Goal: Feedback & Contribution: Submit feedback/report problem

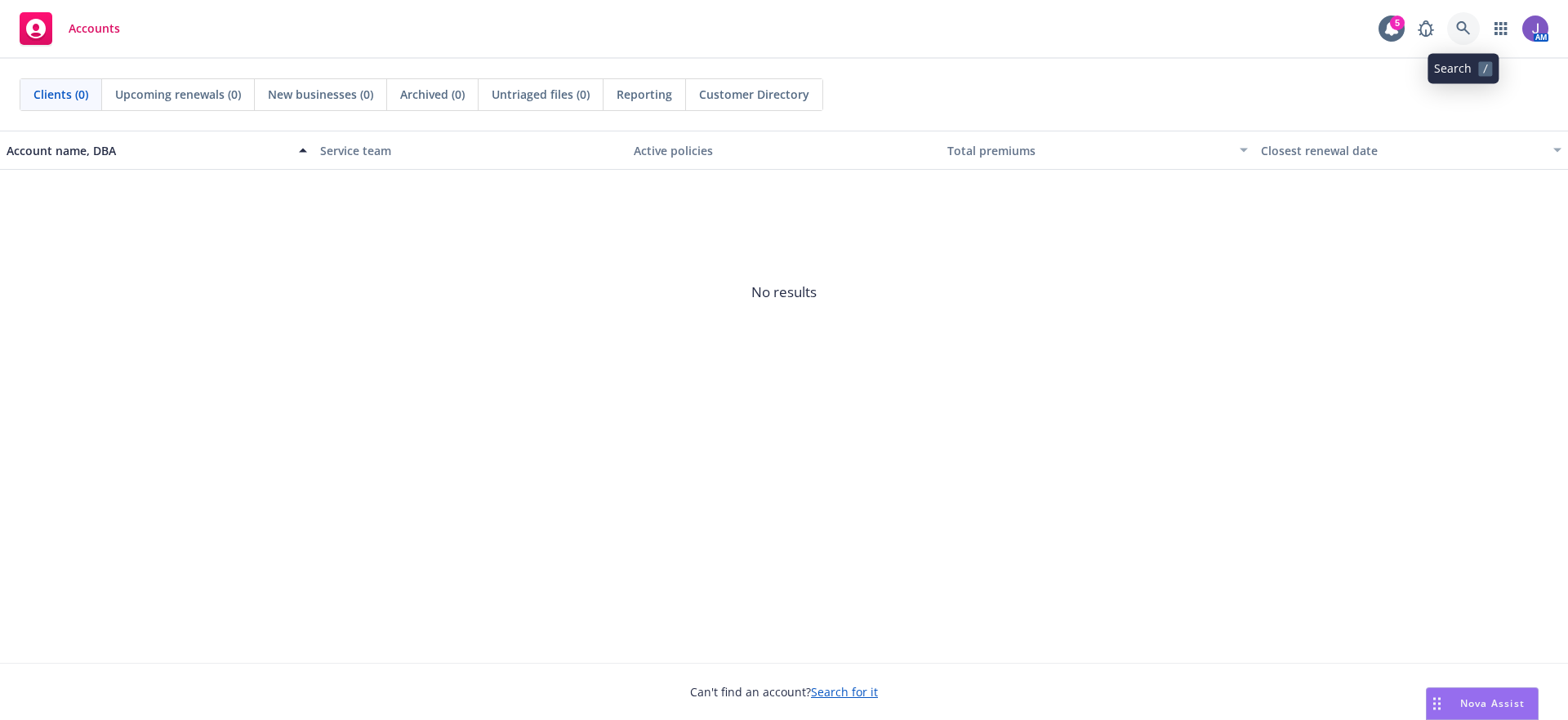
click at [1468, 30] on icon at bounding box center [1463, 29] width 15 height 15
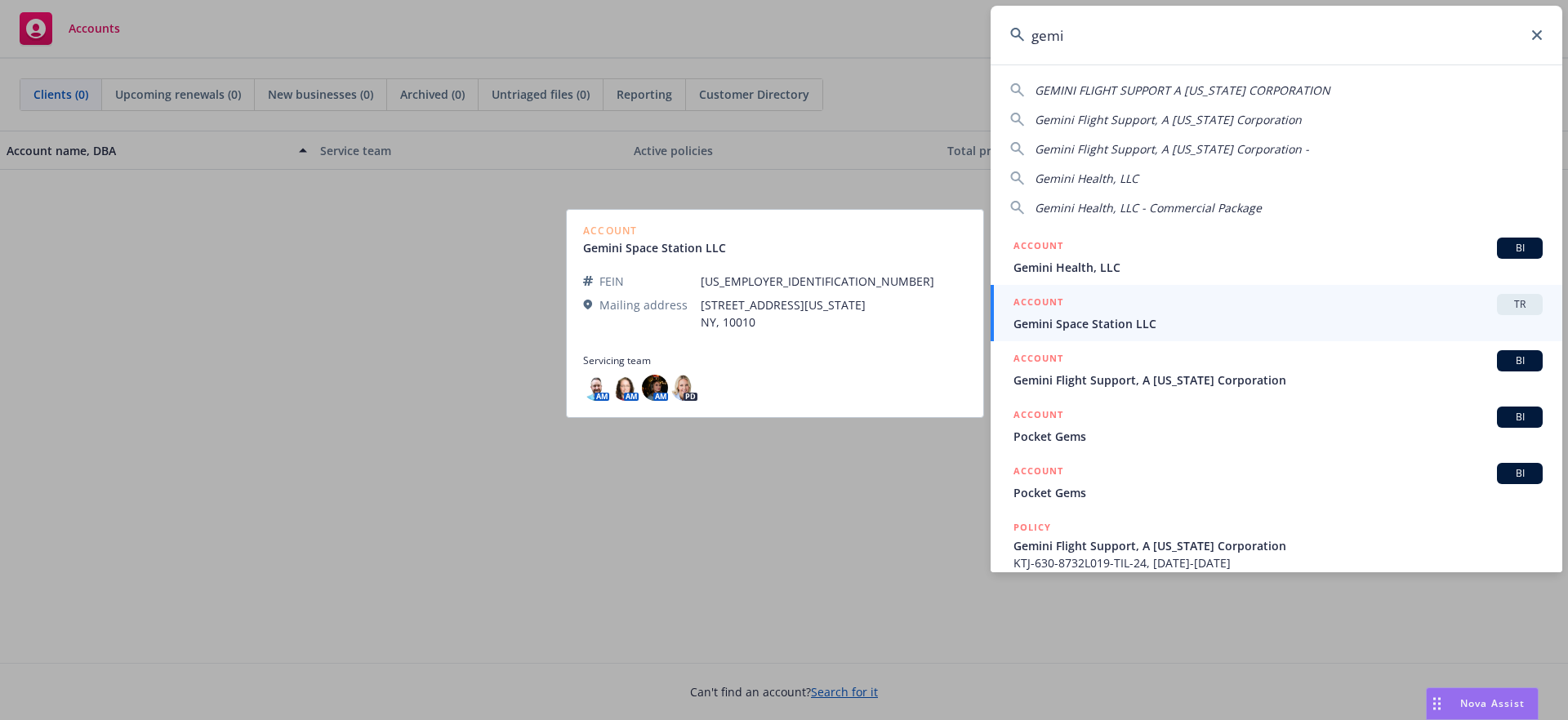
type input "gemi"
click at [1129, 319] on span "Gemini Space Station LLC" at bounding box center [1277, 324] width 529 height 17
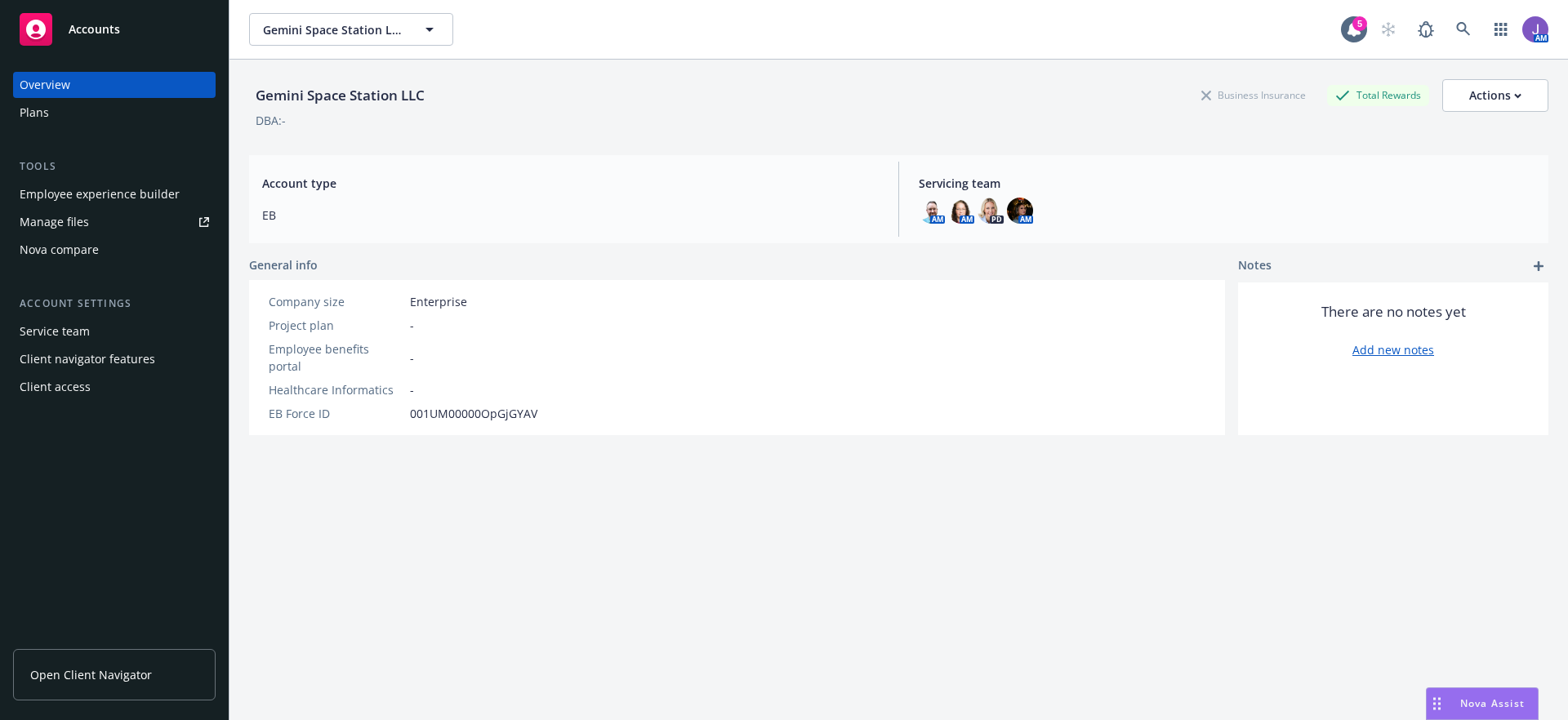
click at [107, 194] on div "Employee experience builder" at bounding box center [100, 195] width 160 height 26
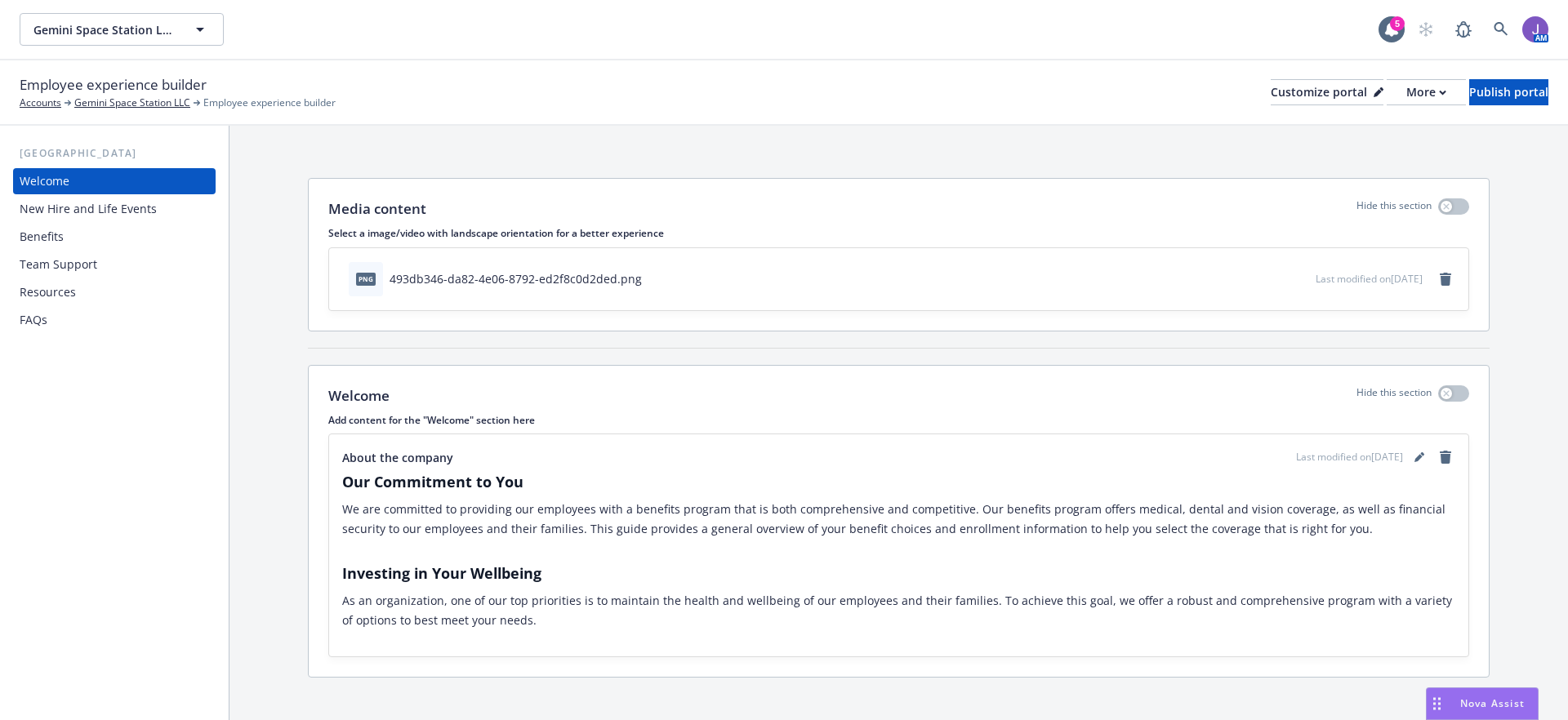
click at [1463, 699] on span "Nova Assist" at bounding box center [1492, 703] width 64 height 14
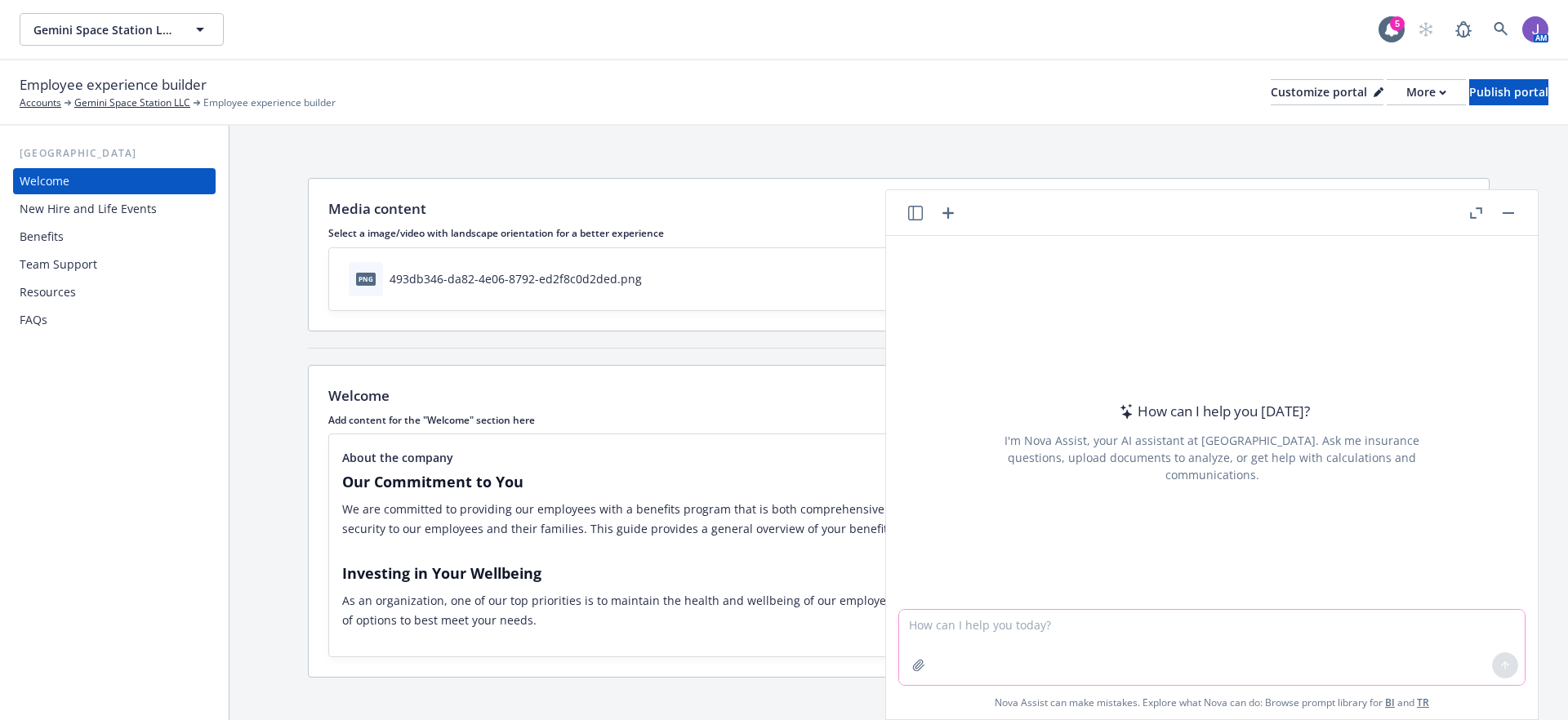
click at [1009, 623] on textarea at bounding box center [1211, 647] width 625 height 75
type textarea "can you review this website against the plan docs under the resources tab?"
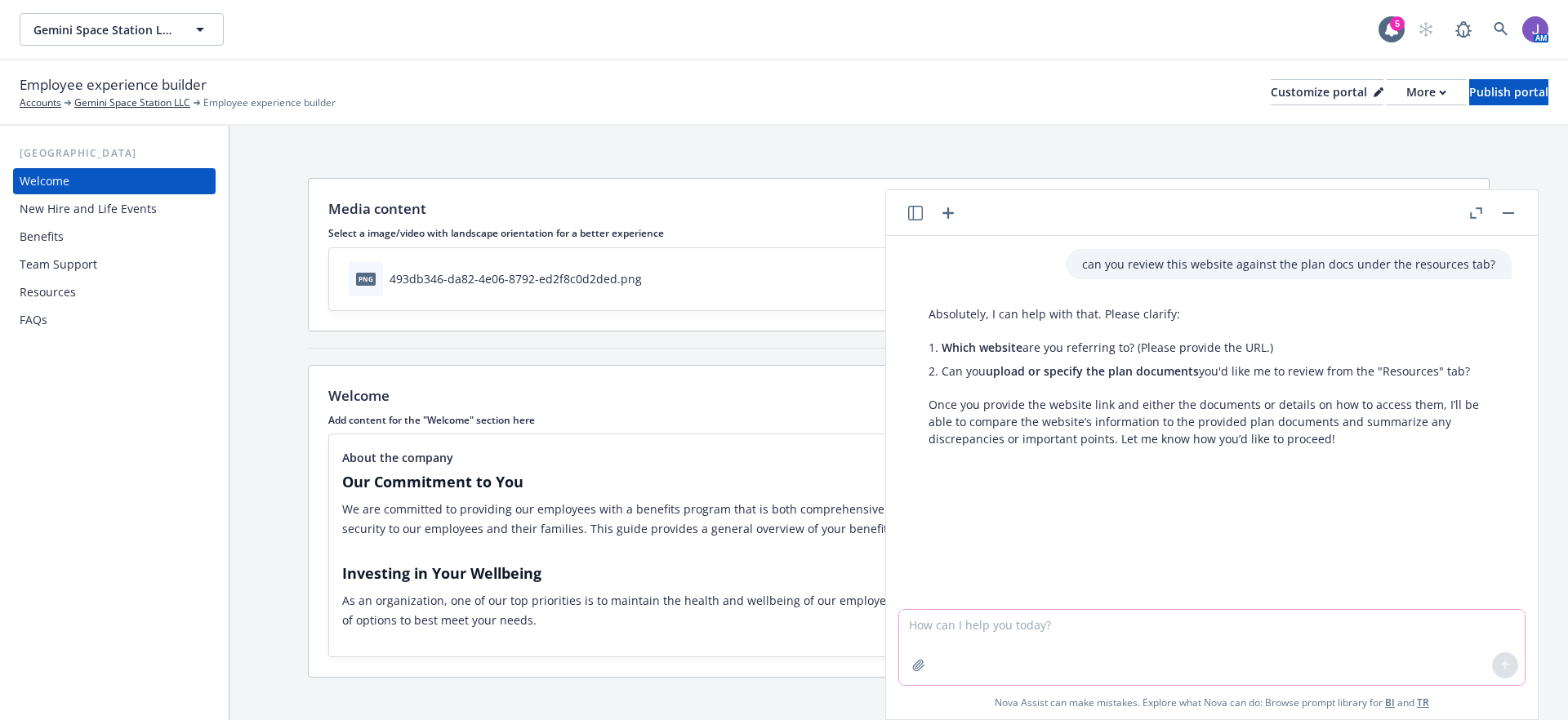
paste textarea "[URL][DOMAIN_NAME]"
type textarea "[URL][DOMAIN_NAME]"
click at [1501, 665] on button at bounding box center [1505, 666] width 26 height 26
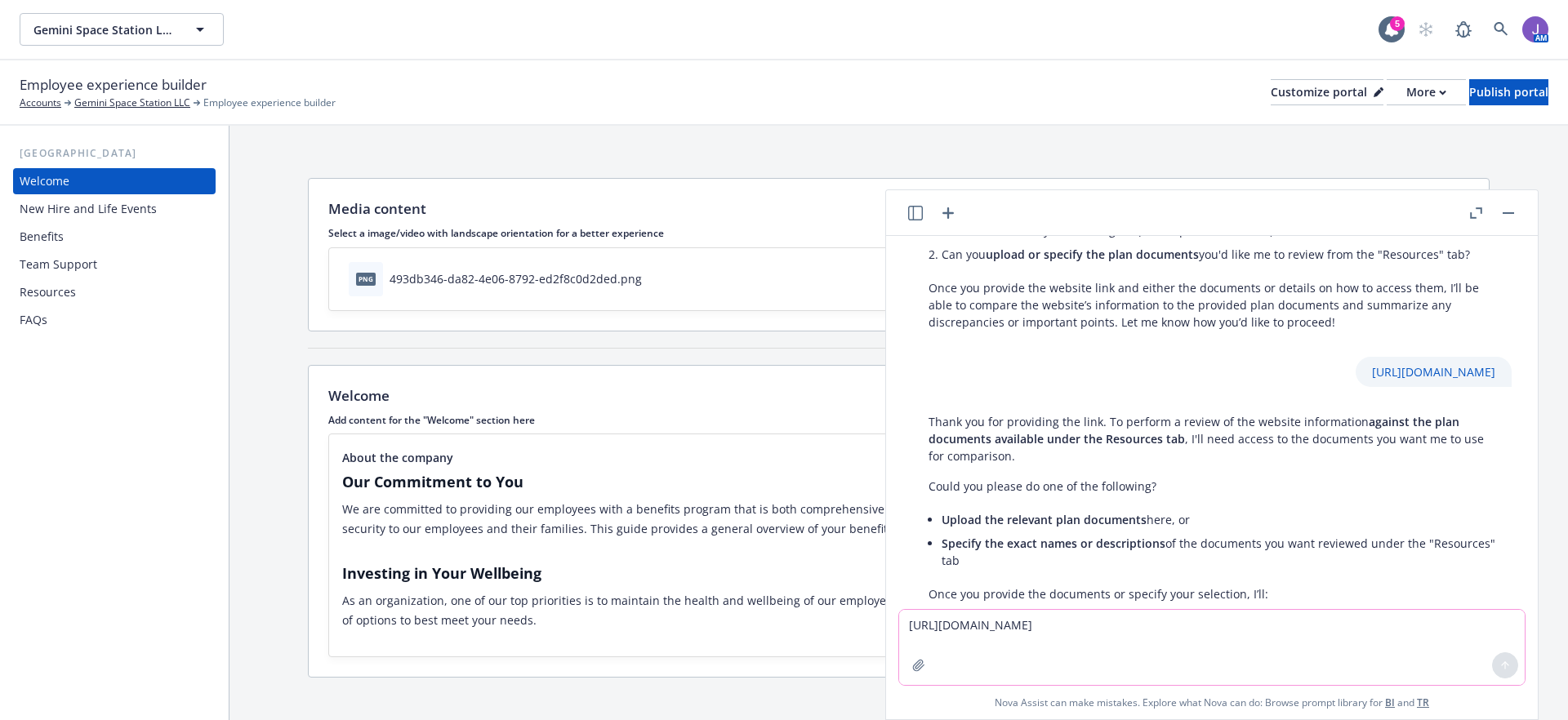
scroll to position [247, 0]
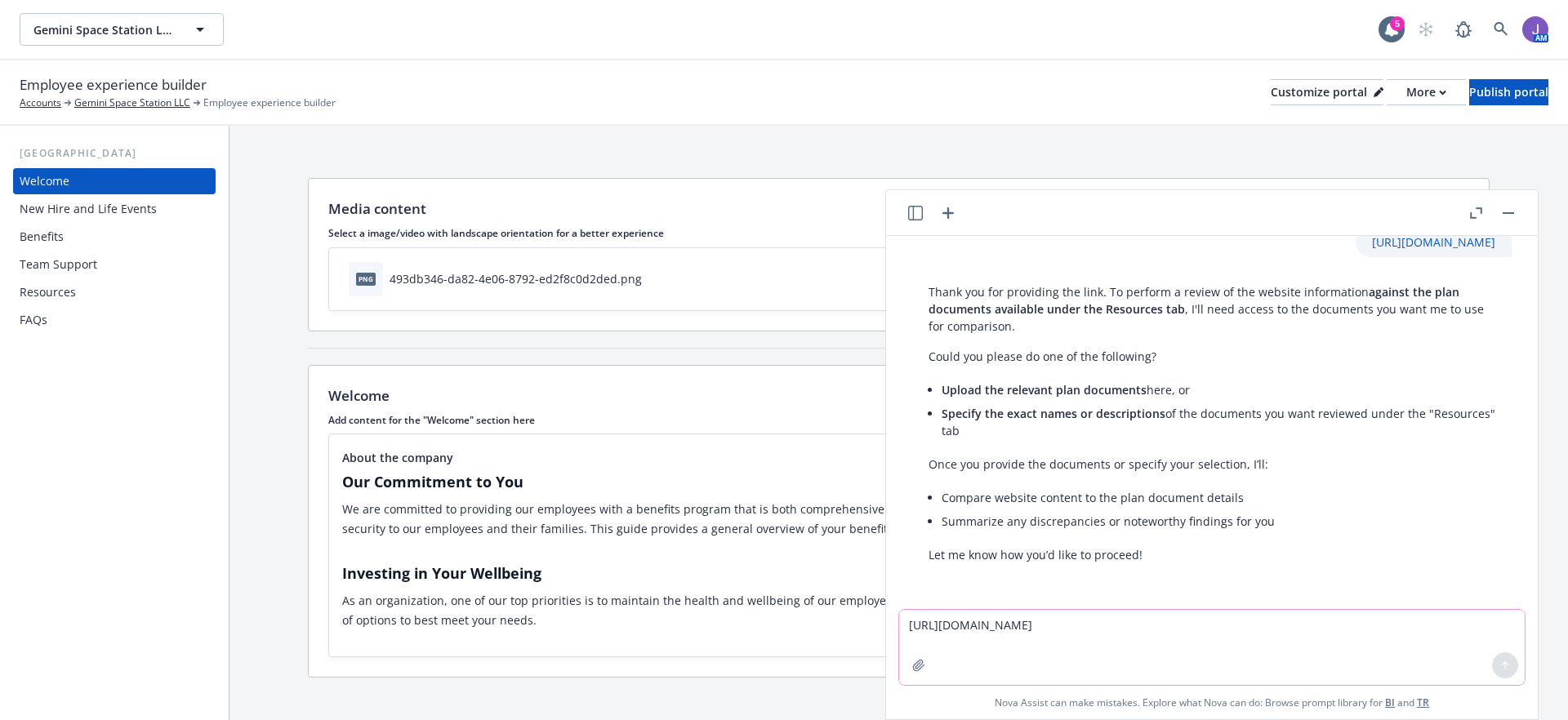
click at [61, 288] on div "Resources" at bounding box center [48, 292] width 56 height 26
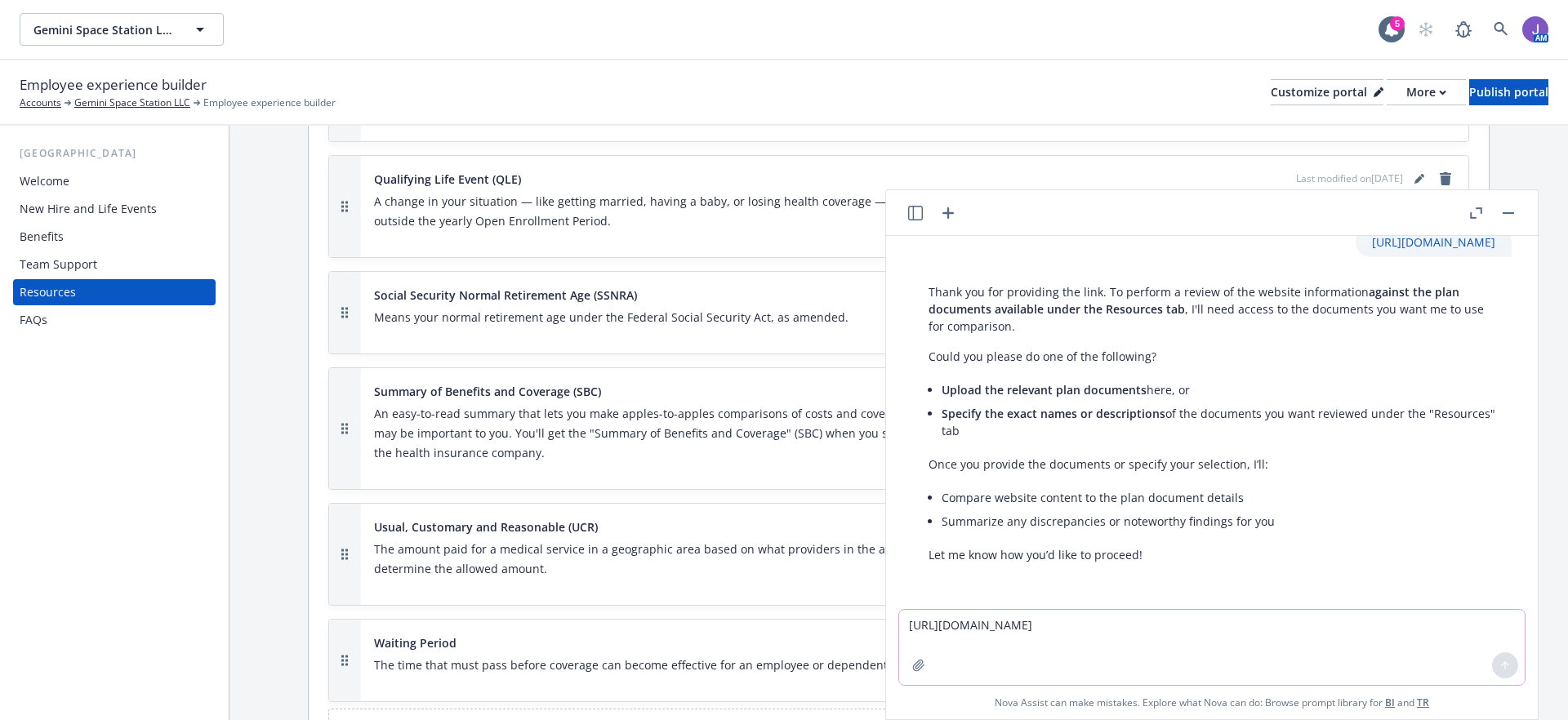
scroll to position [3159, 0]
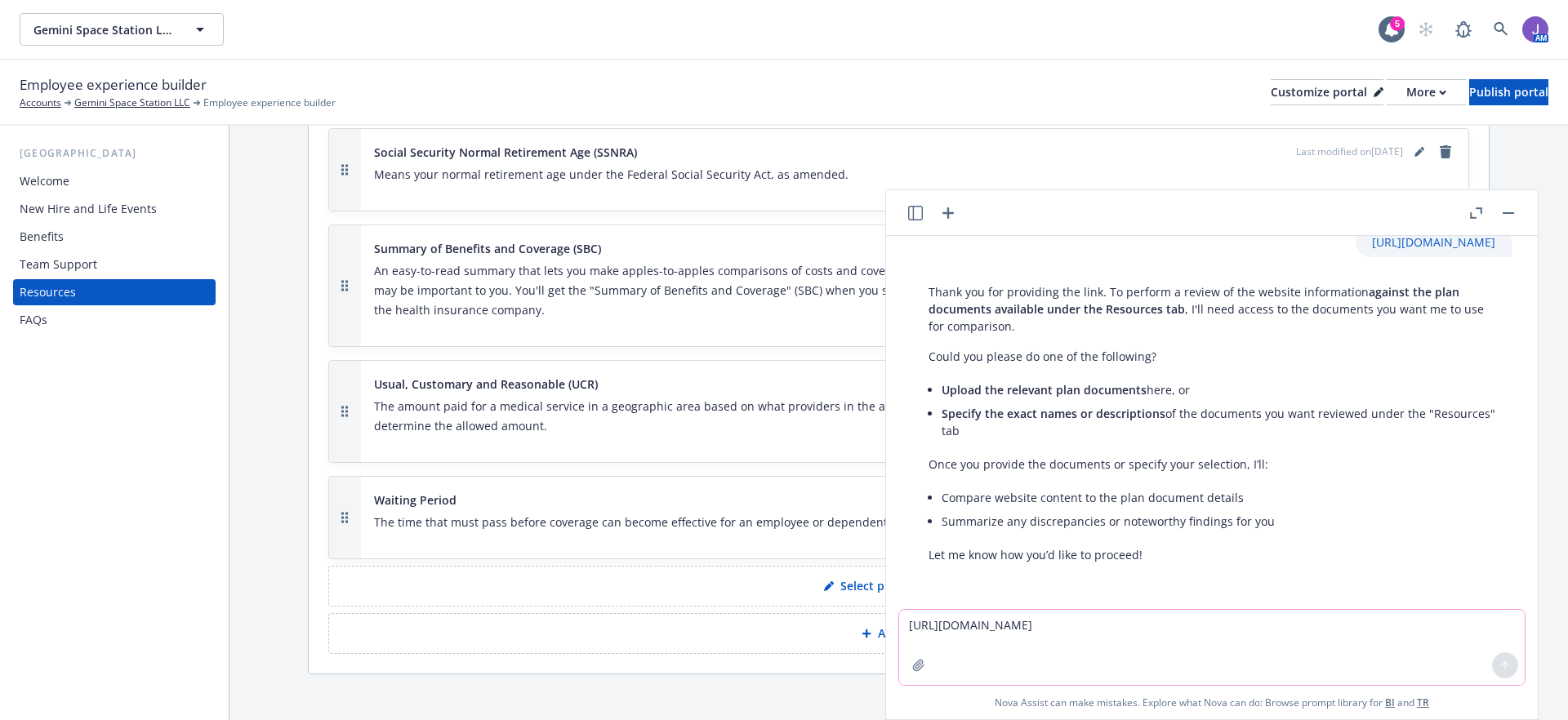
click at [47, 234] on div "Benefits" at bounding box center [41, 237] width 44 height 26
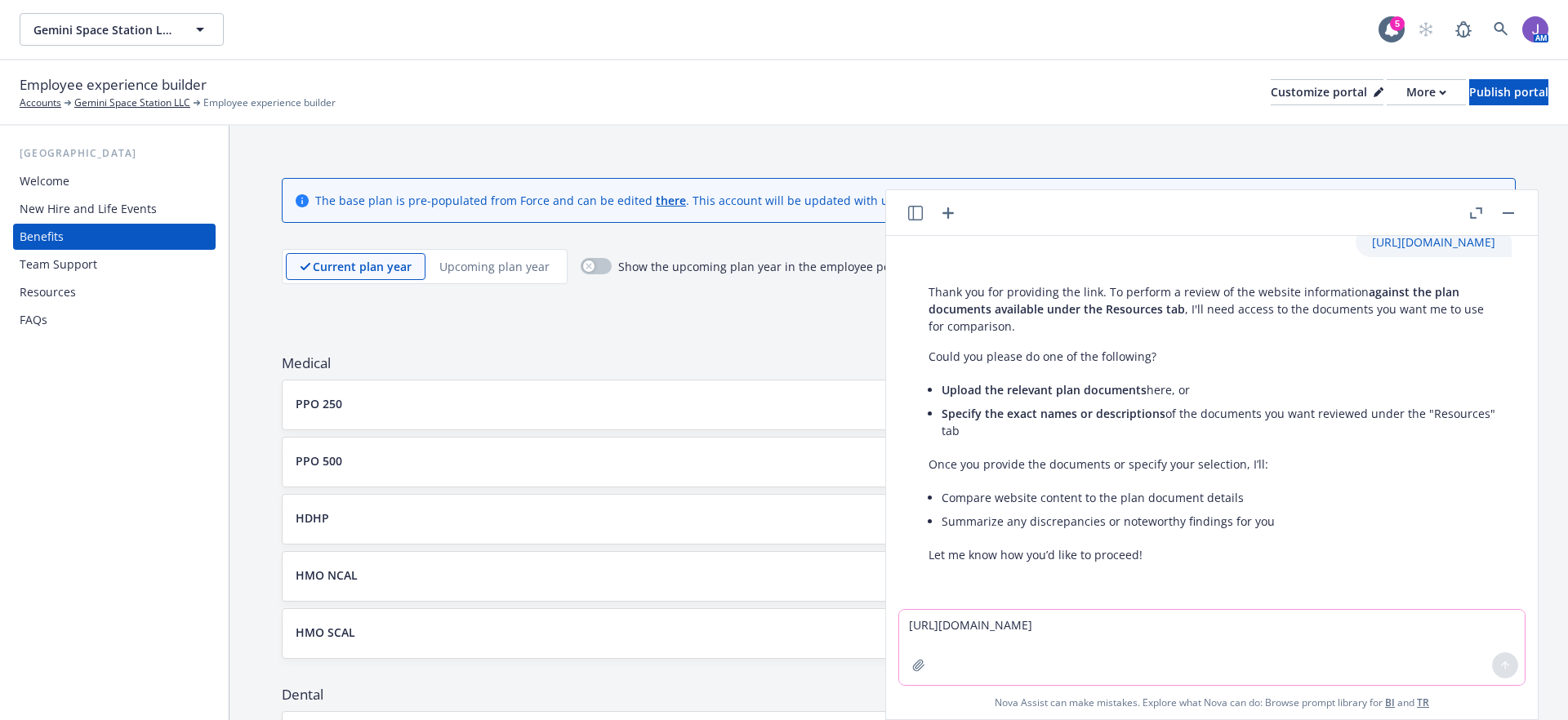
click at [438, 410] on button "PPO 250" at bounding box center [860, 404] width 1128 height 17
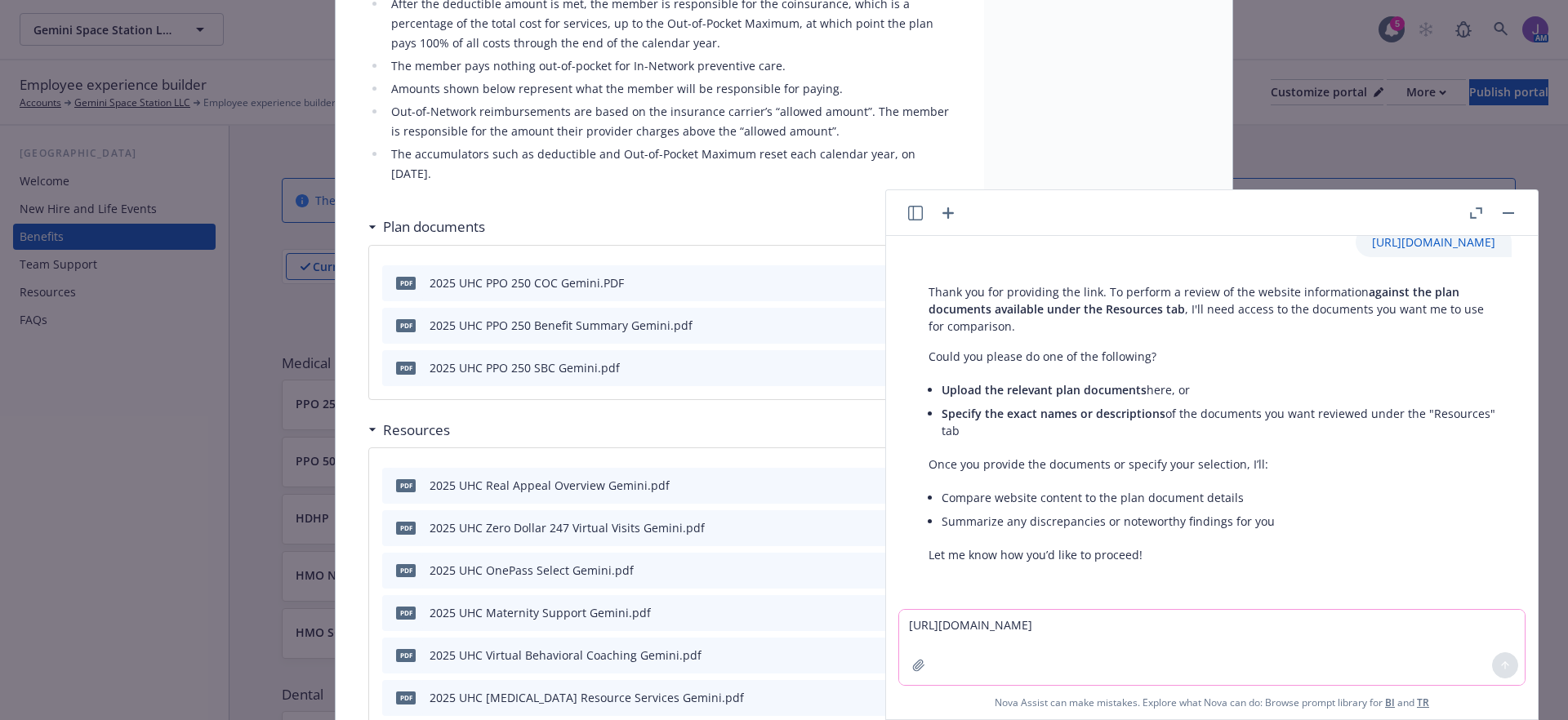
scroll to position [582, 0]
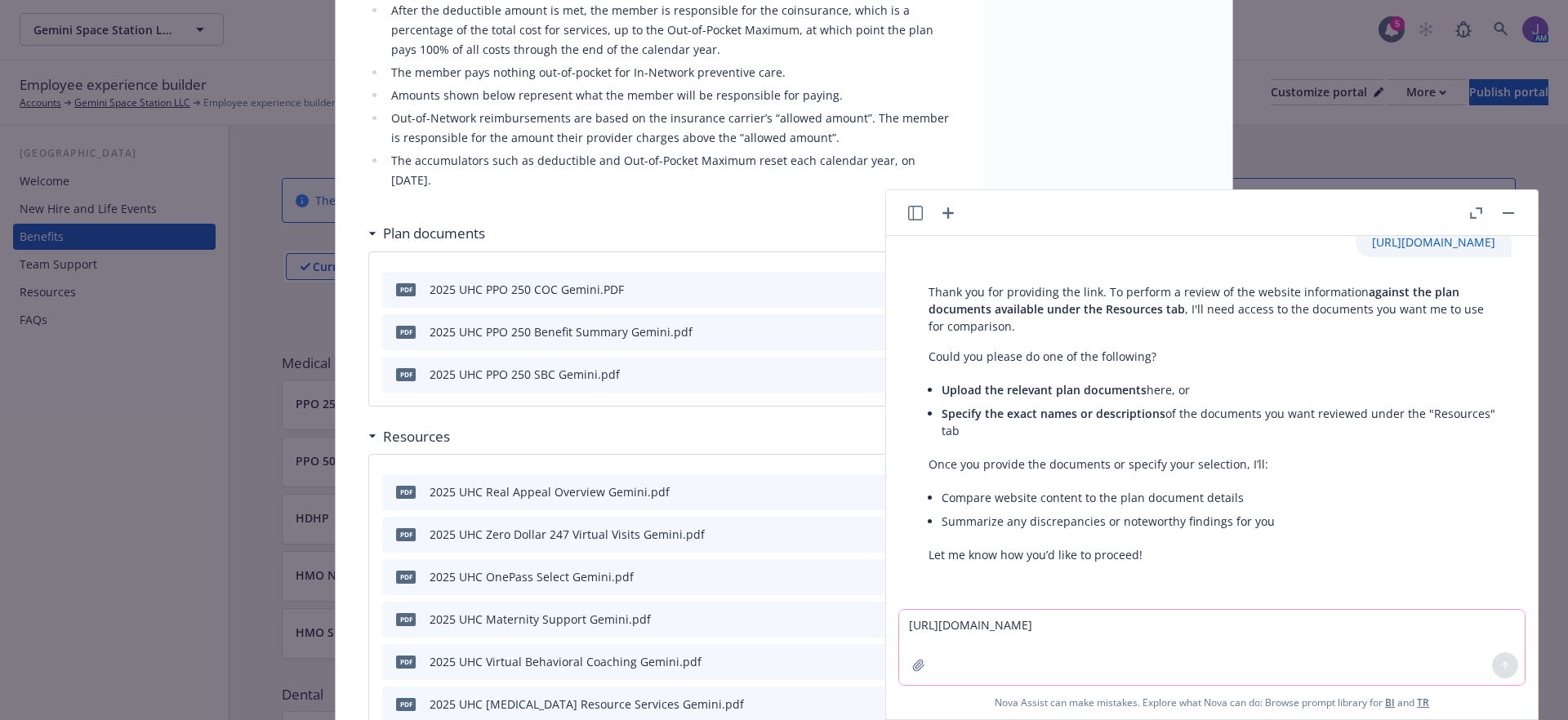
click at [963, 619] on textarea "[URL][DOMAIN_NAME]" at bounding box center [1211, 647] width 625 height 75
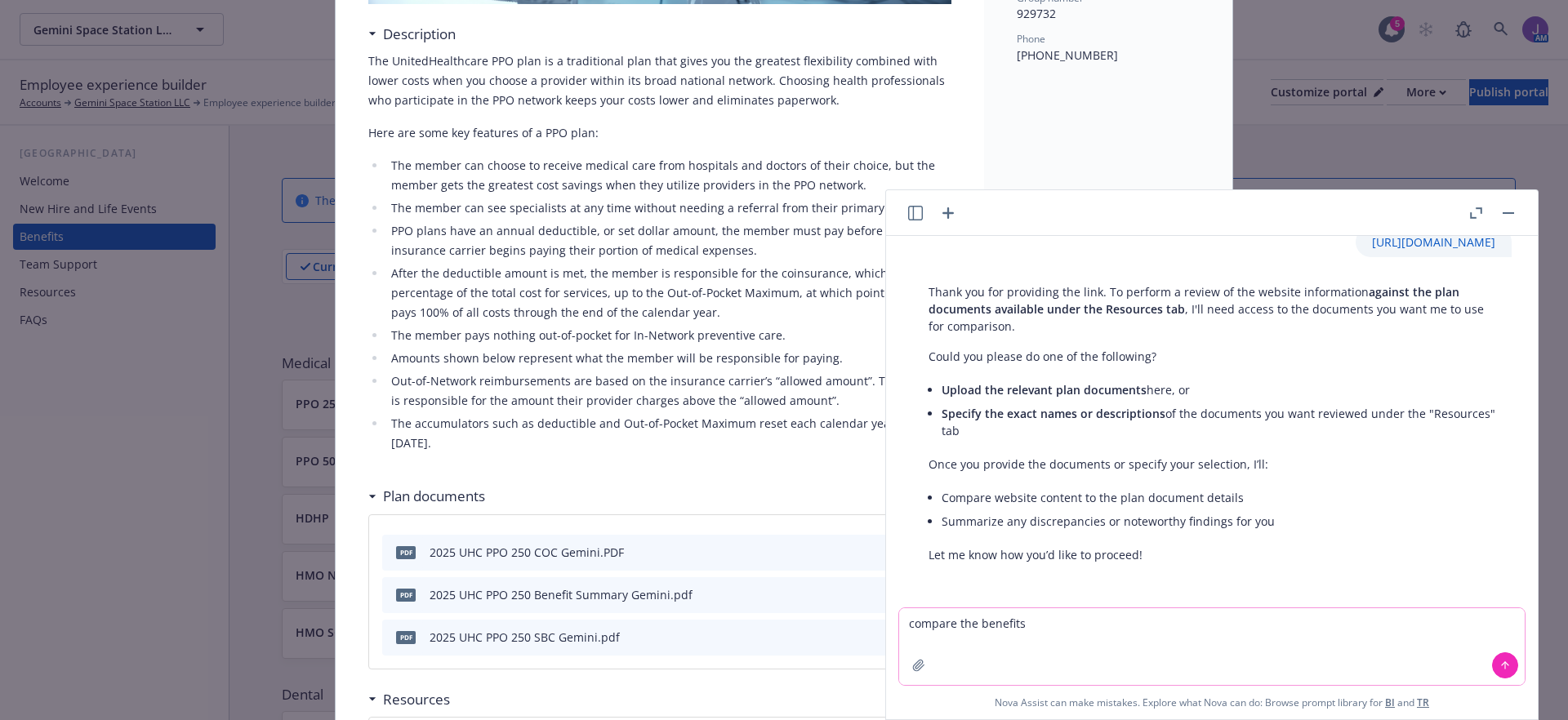
scroll to position [0, 0]
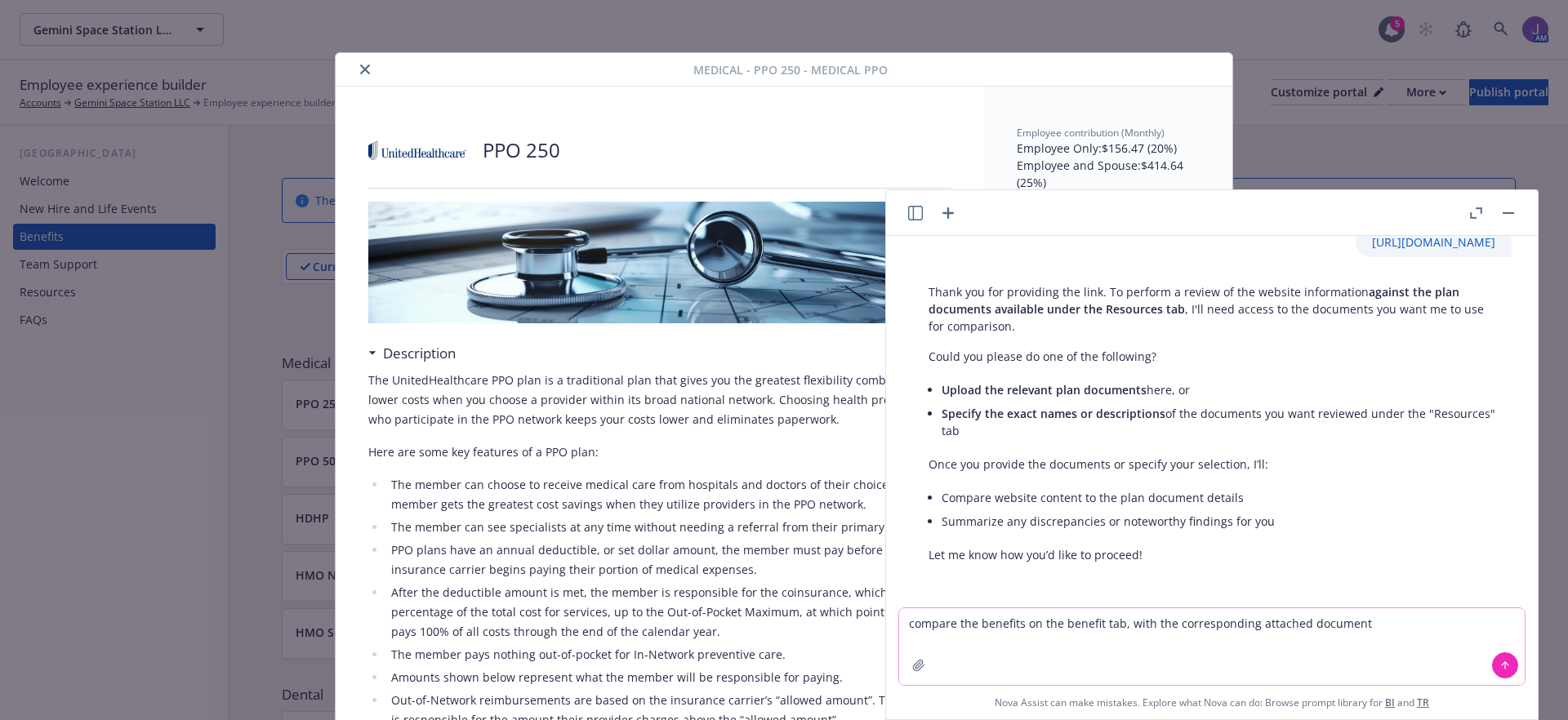
type textarea "compare the benefits on the benefit tab, with the corresponding attached docume…"
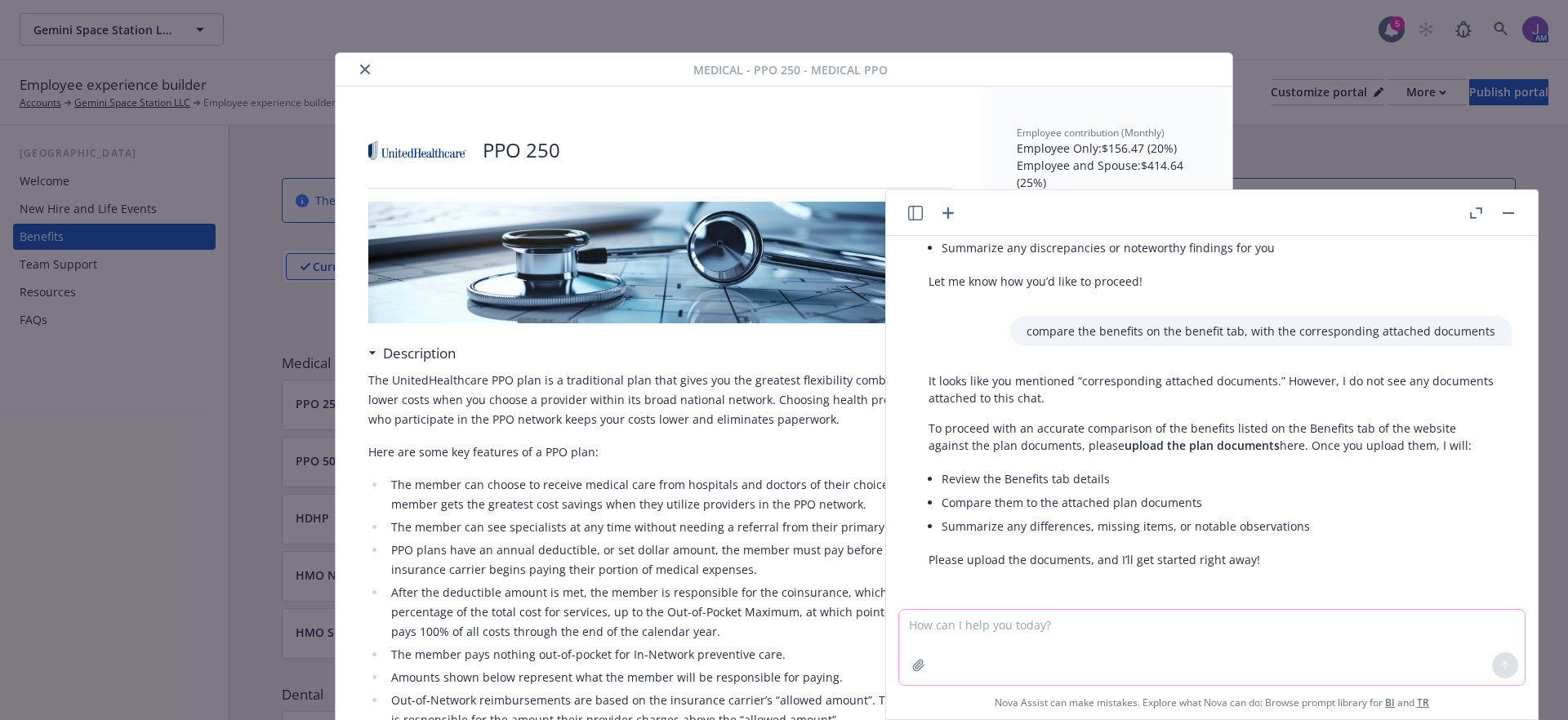
scroll to position [525, 0]
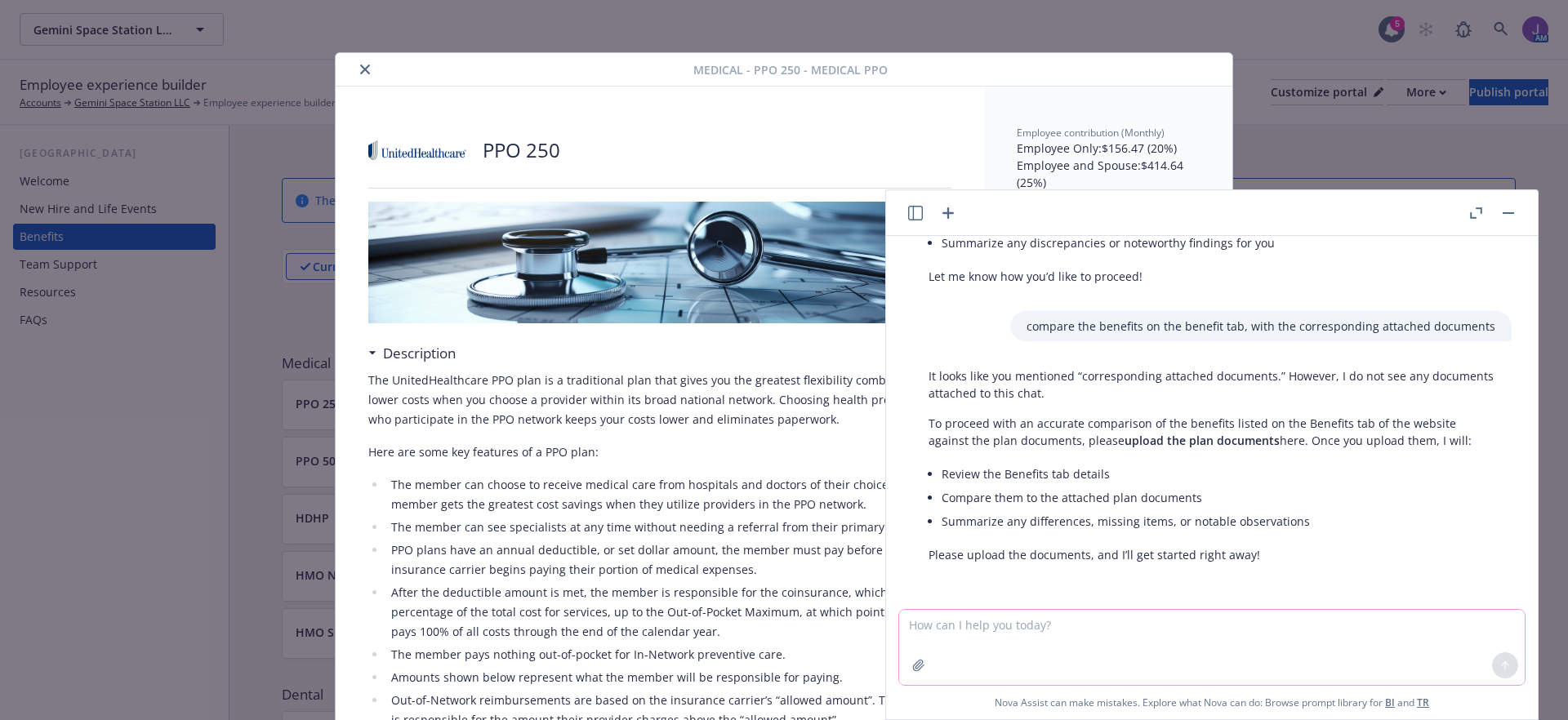
click at [955, 618] on textarea at bounding box center [1211, 647] width 625 height 75
click at [969, 630] on textarea at bounding box center [1211, 647] width 625 height 75
type textarea "the documents are withing the benefits tab"
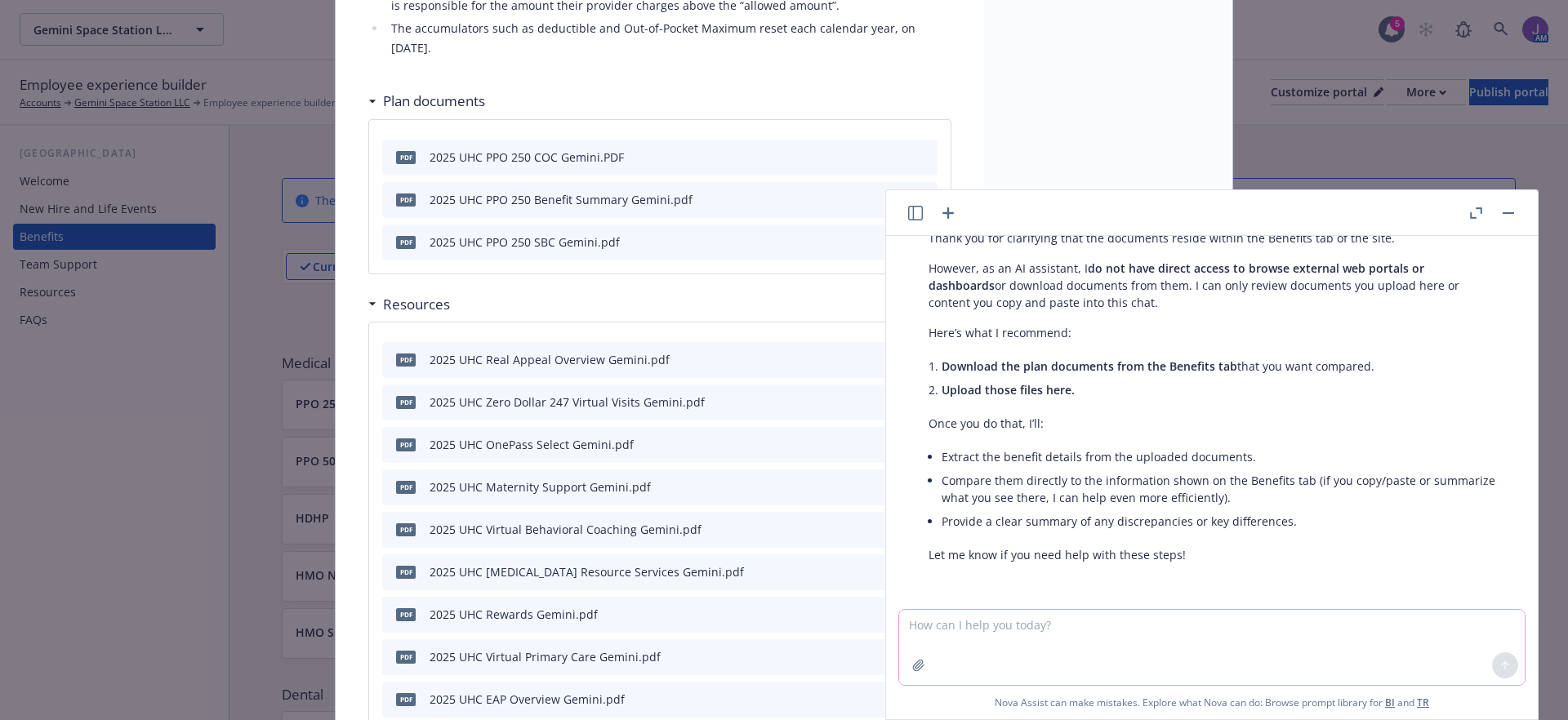
scroll to position [510, 0]
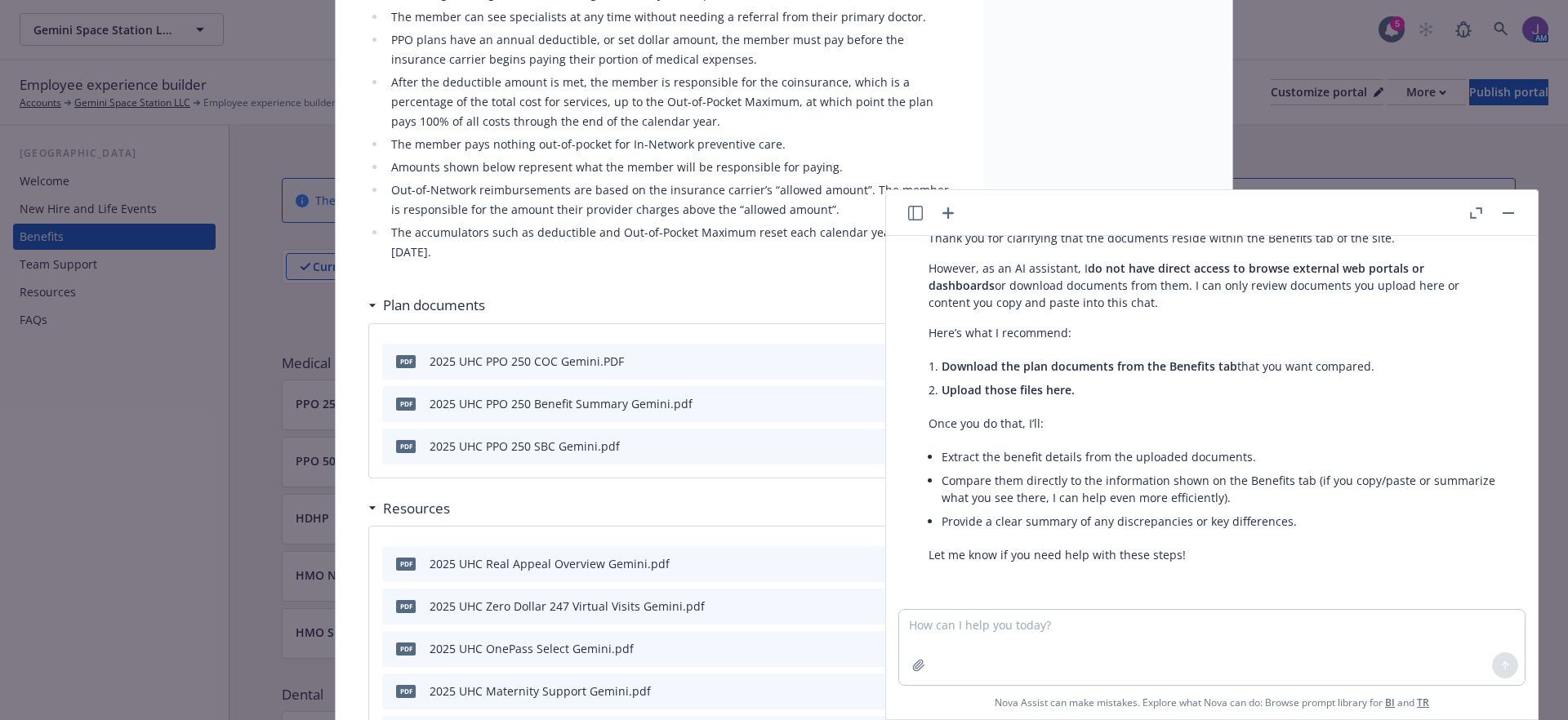
click at [535, 404] on div "2025 UHC PPO 250 Benefit Summary Gemini.pdf" at bounding box center [561, 404] width 263 height 17
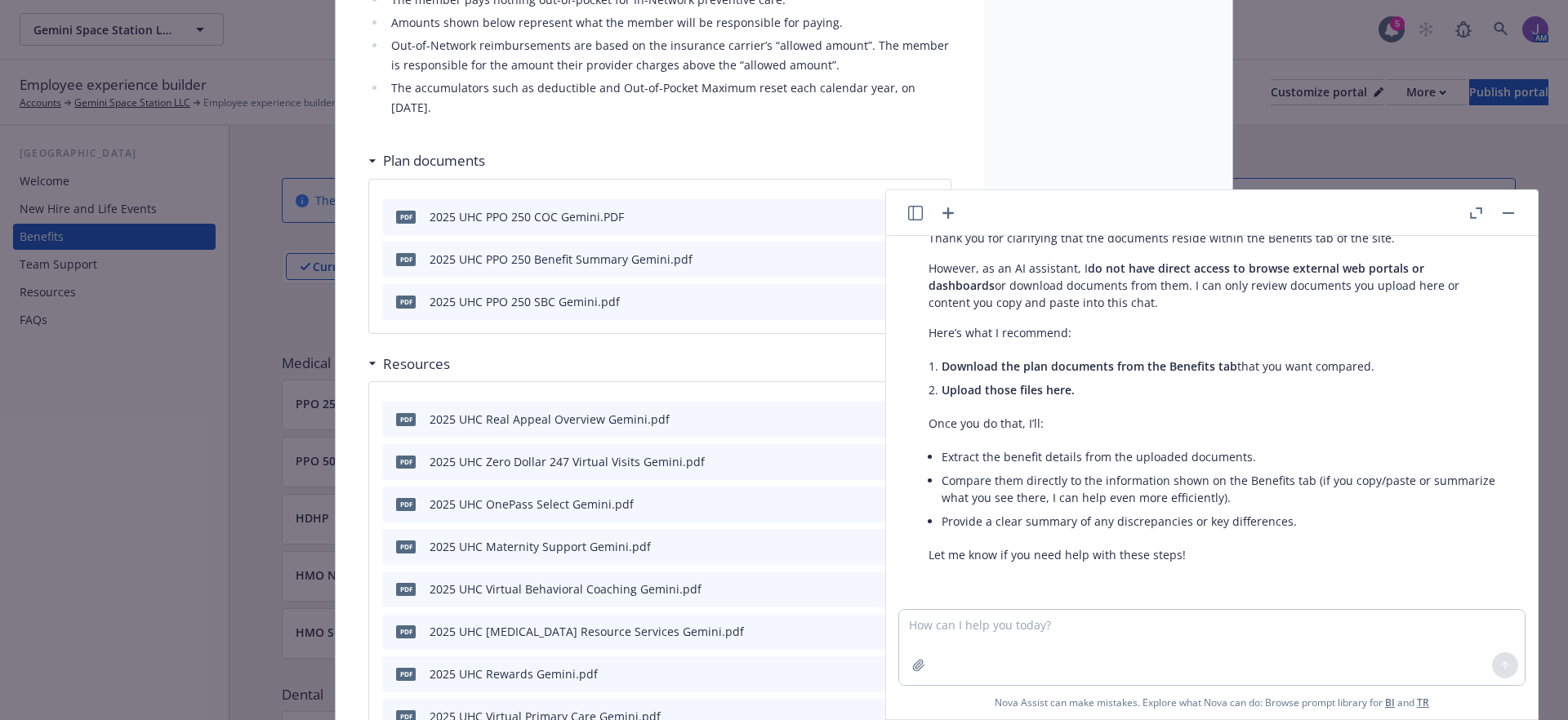
scroll to position [817, 0]
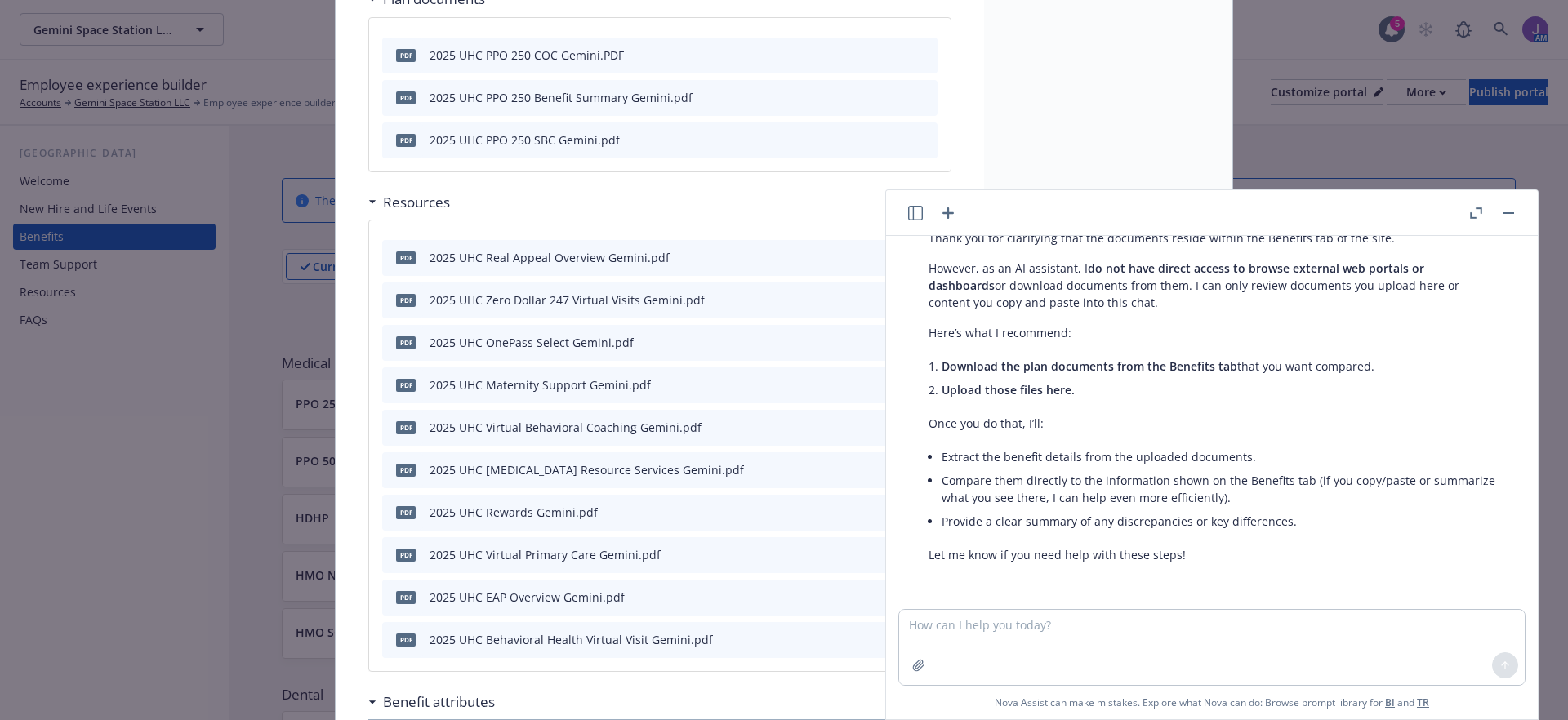
click at [890, 141] on icon "download file" at bounding box center [895, 139] width 13 height 13
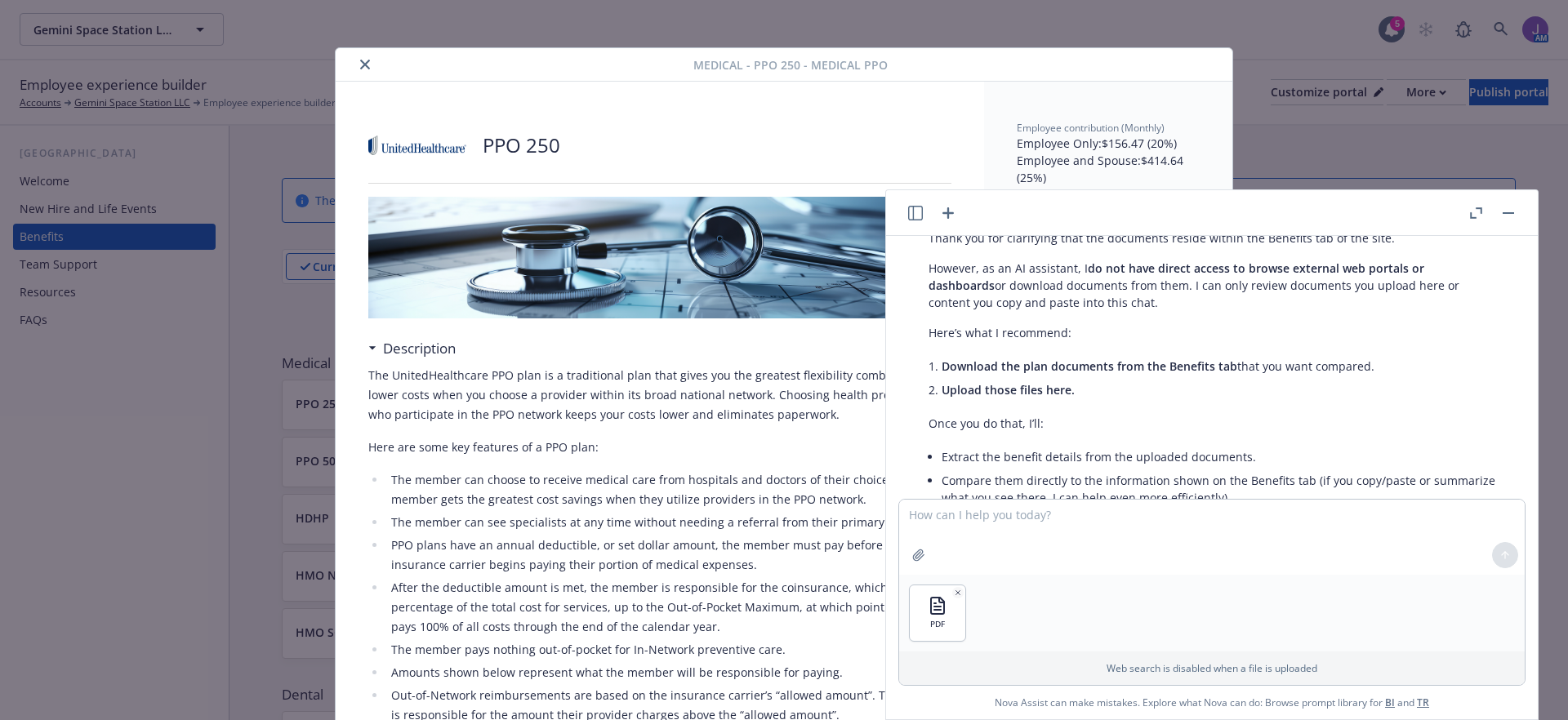
scroll to position [0, 0]
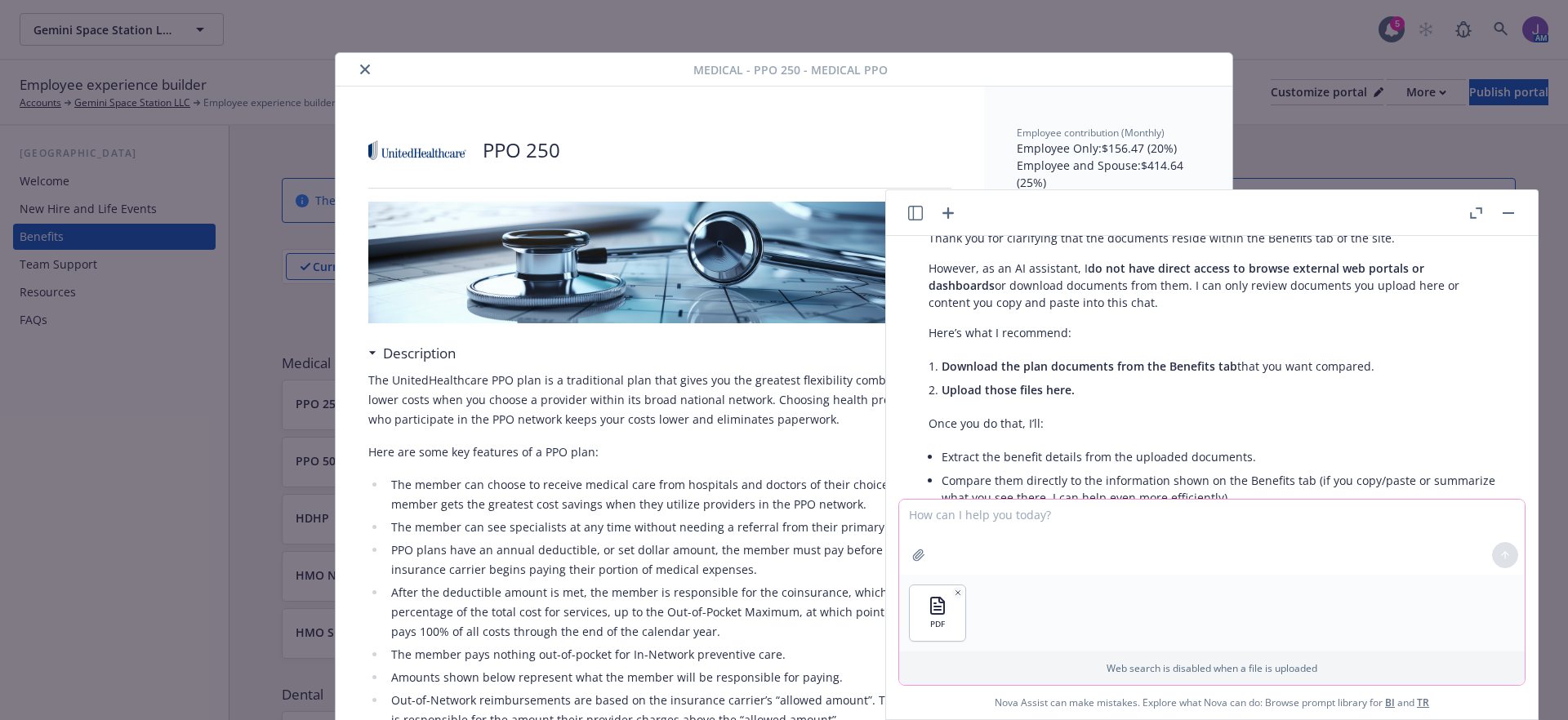
click at [944, 526] on textarea at bounding box center [1211, 537] width 625 height 75
type textarea "Compare PPO 250 to this document"
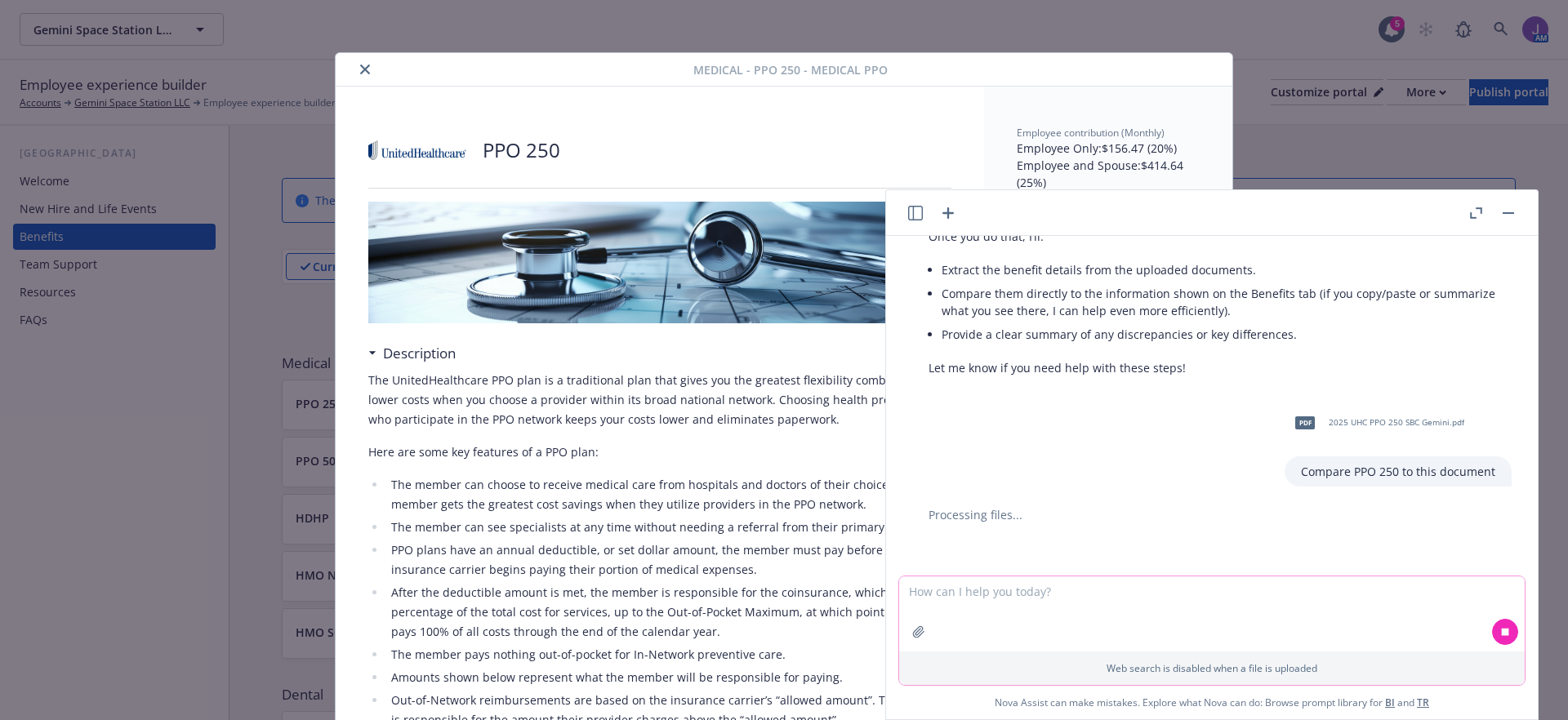
scroll to position [1141, 0]
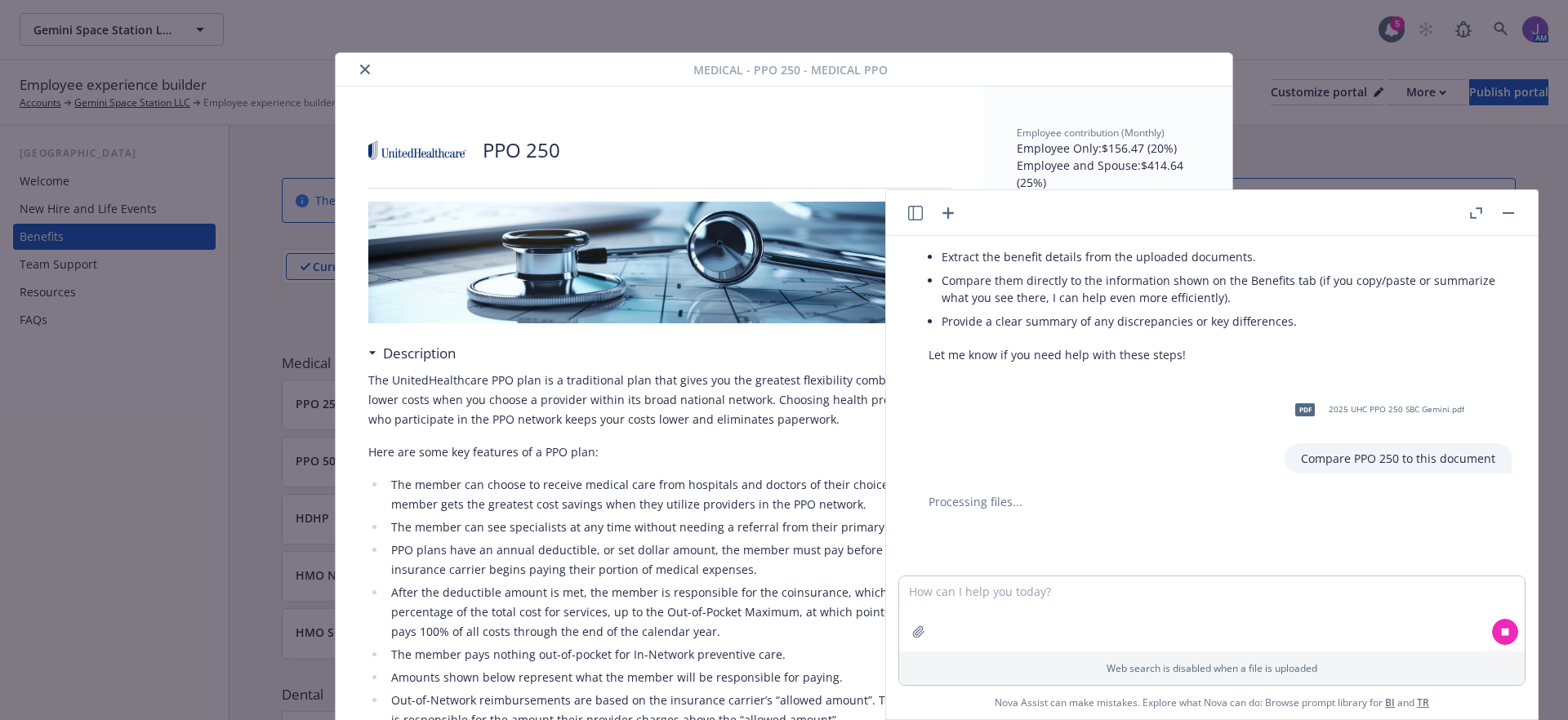
click at [178, 114] on div "Medical - PPO 250 - Medical PPO PPO 250 Description The UnitedHealthcare PPO pl…" at bounding box center [784, 360] width 1568 height 720
click at [60, 183] on div "Medical - PPO 250 - Medical PPO PPO 250 Description The UnitedHealthcare PPO pl…" at bounding box center [784, 360] width 1568 height 720
click at [360, 64] on icon "close" at bounding box center [365, 69] width 10 height 10
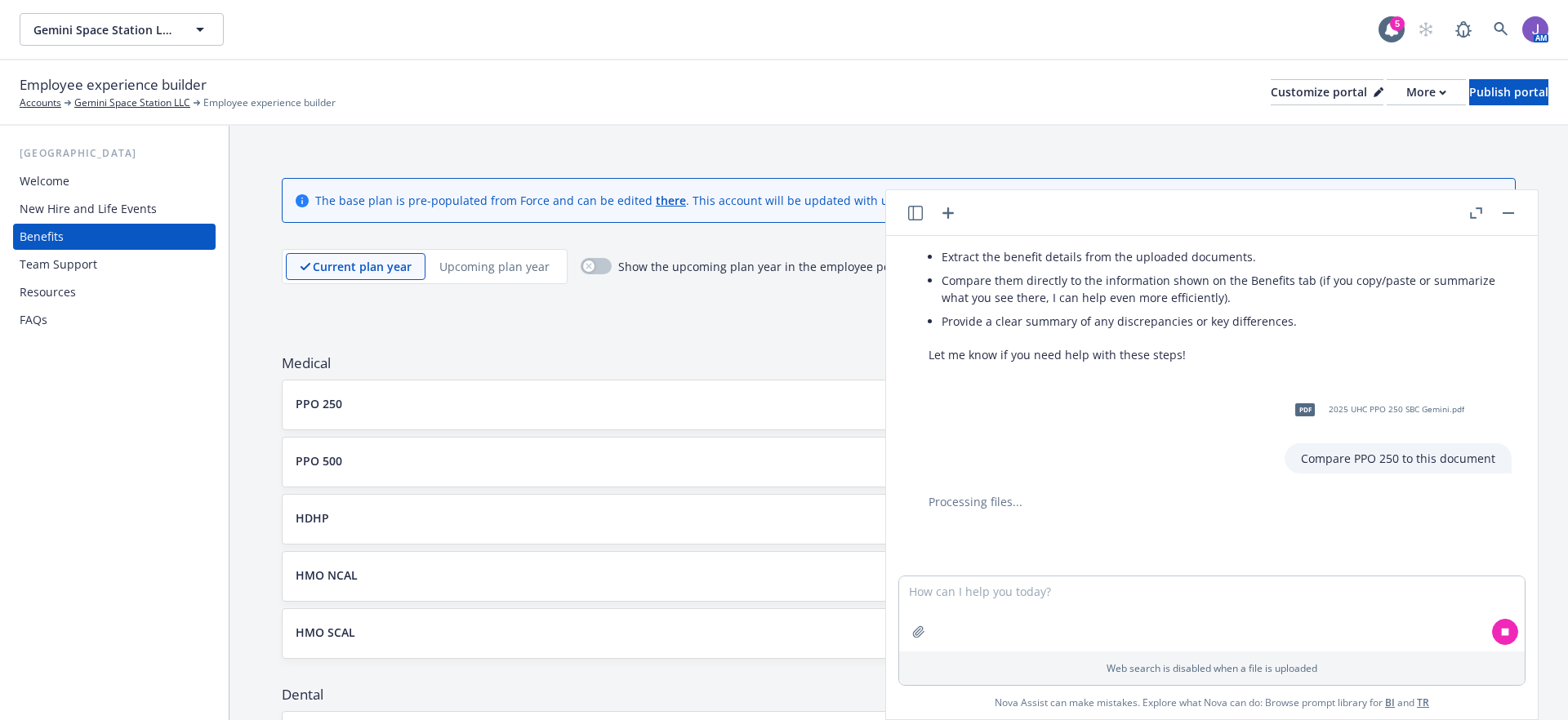
click at [85, 182] on div "Welcome" at bounding box center [114, 182] width 189 height 26
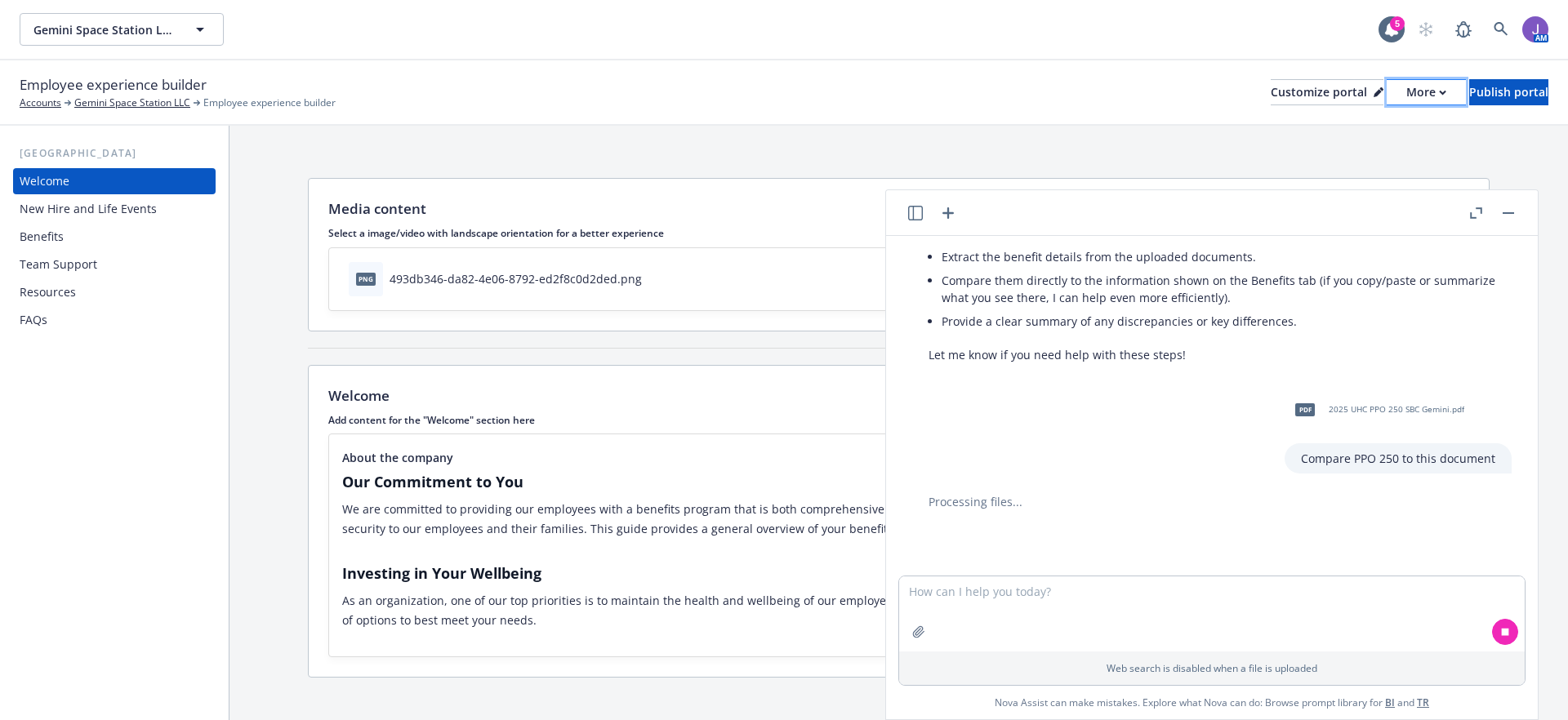
click at [1439, 93] on icon "button" at bounding box center [1442, 92] width 6 height 3
click at [1353, 159] on link "Copy portal link" at bounding box center [1339, 162] width 149 height 33
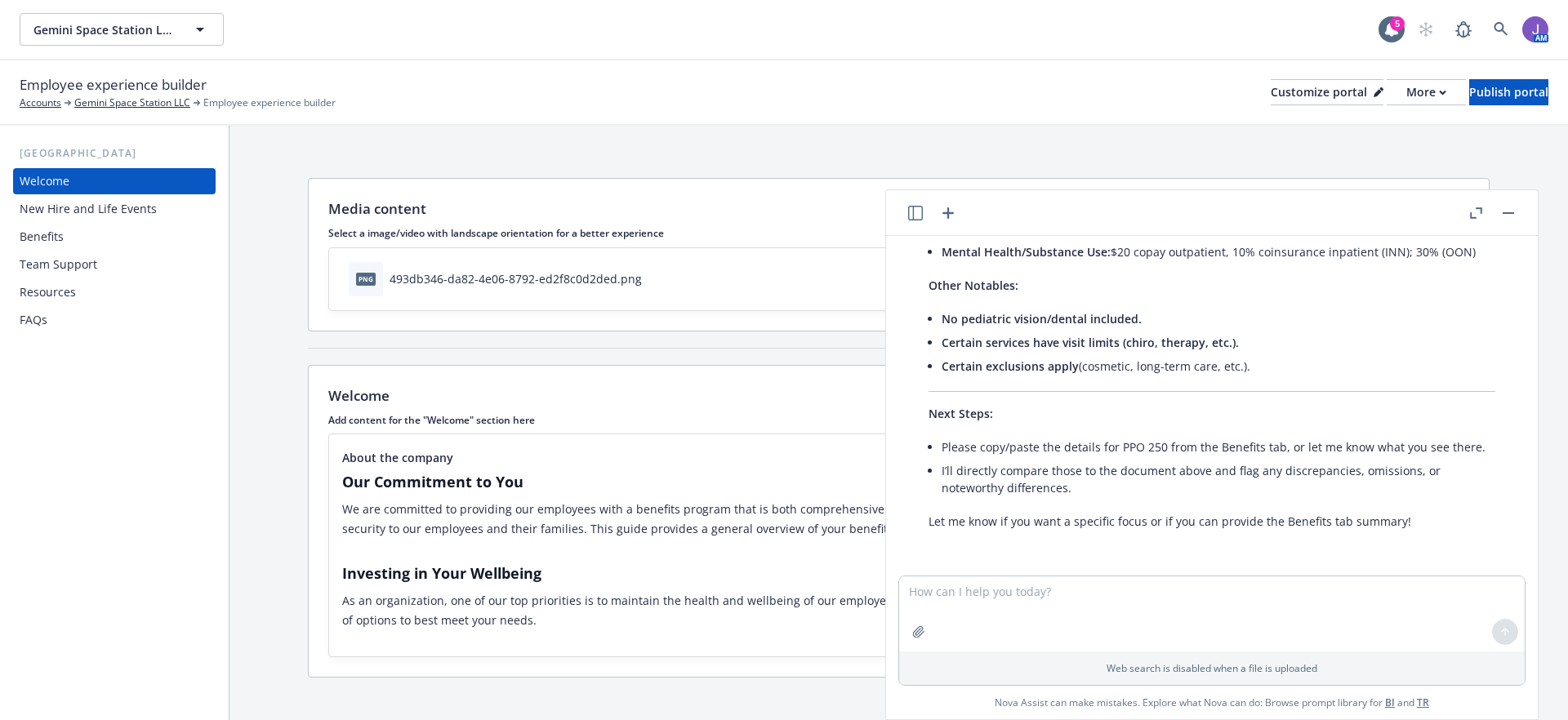
scroll to position [17, 0]
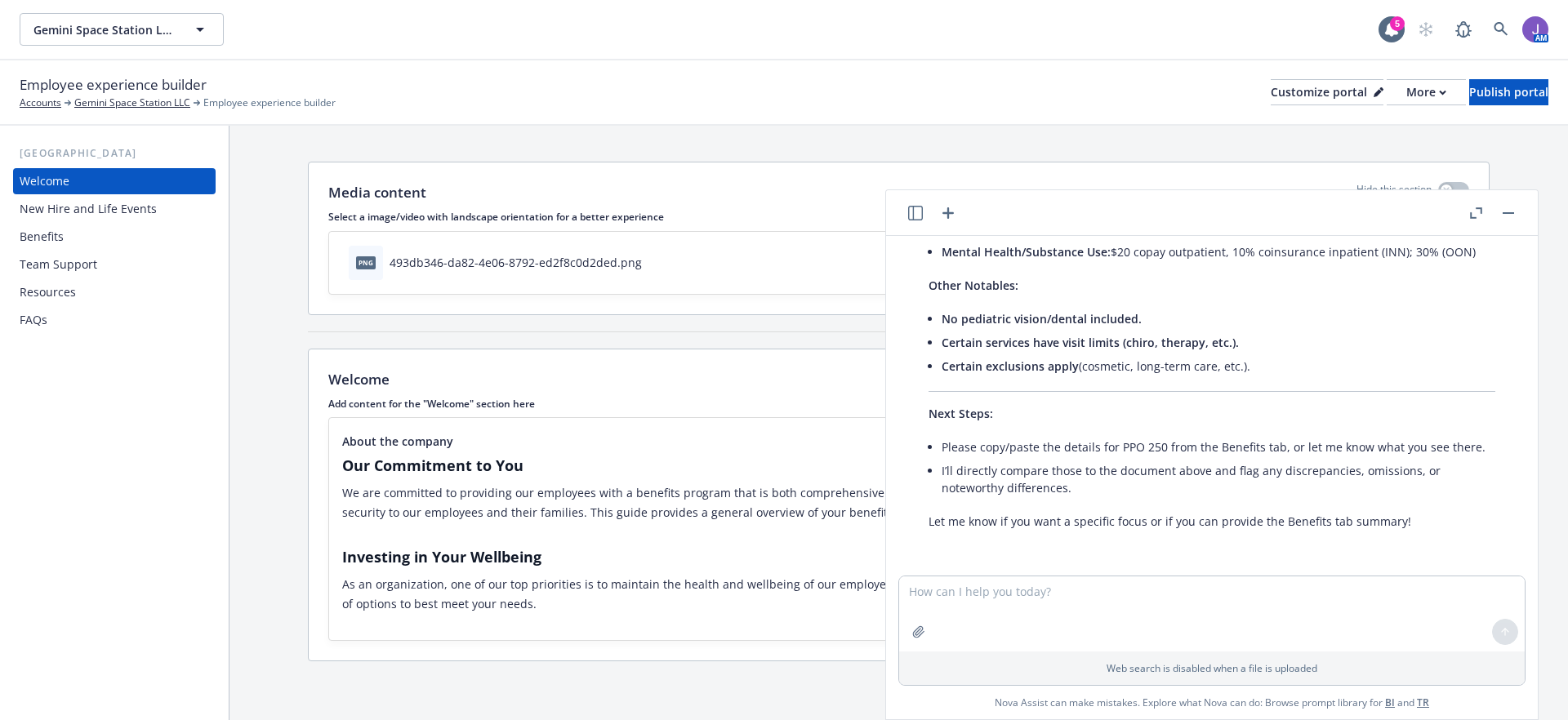
click at [40, 247] on div "Benefits" at bounding box center [41, 237] width 44 height 26
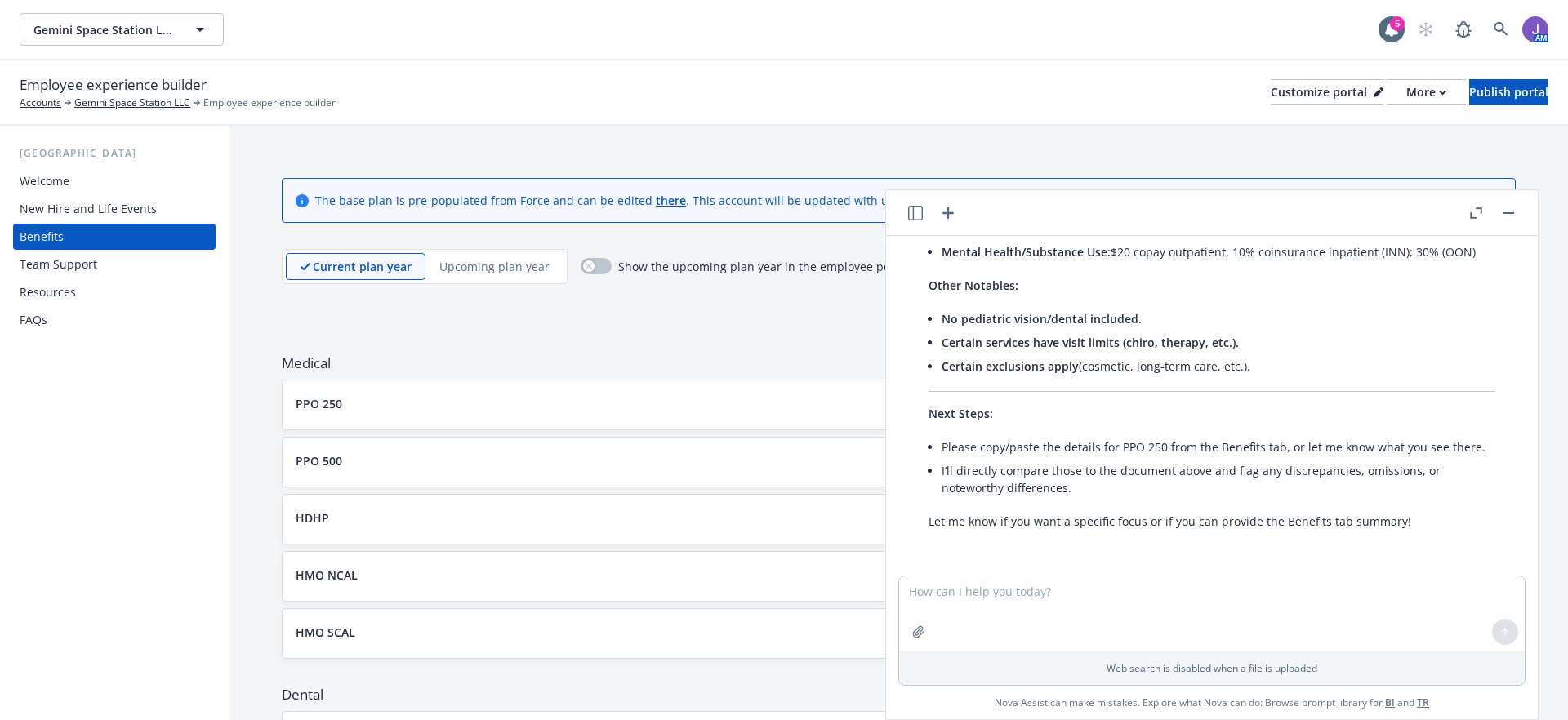
click at [349, 411] on div "PPO 250" at bounding box center [898, 404] width 1206 height 20
click at [849, 403] on button "PPO 250" at bounding box center [860, 404] width 1128 height 17
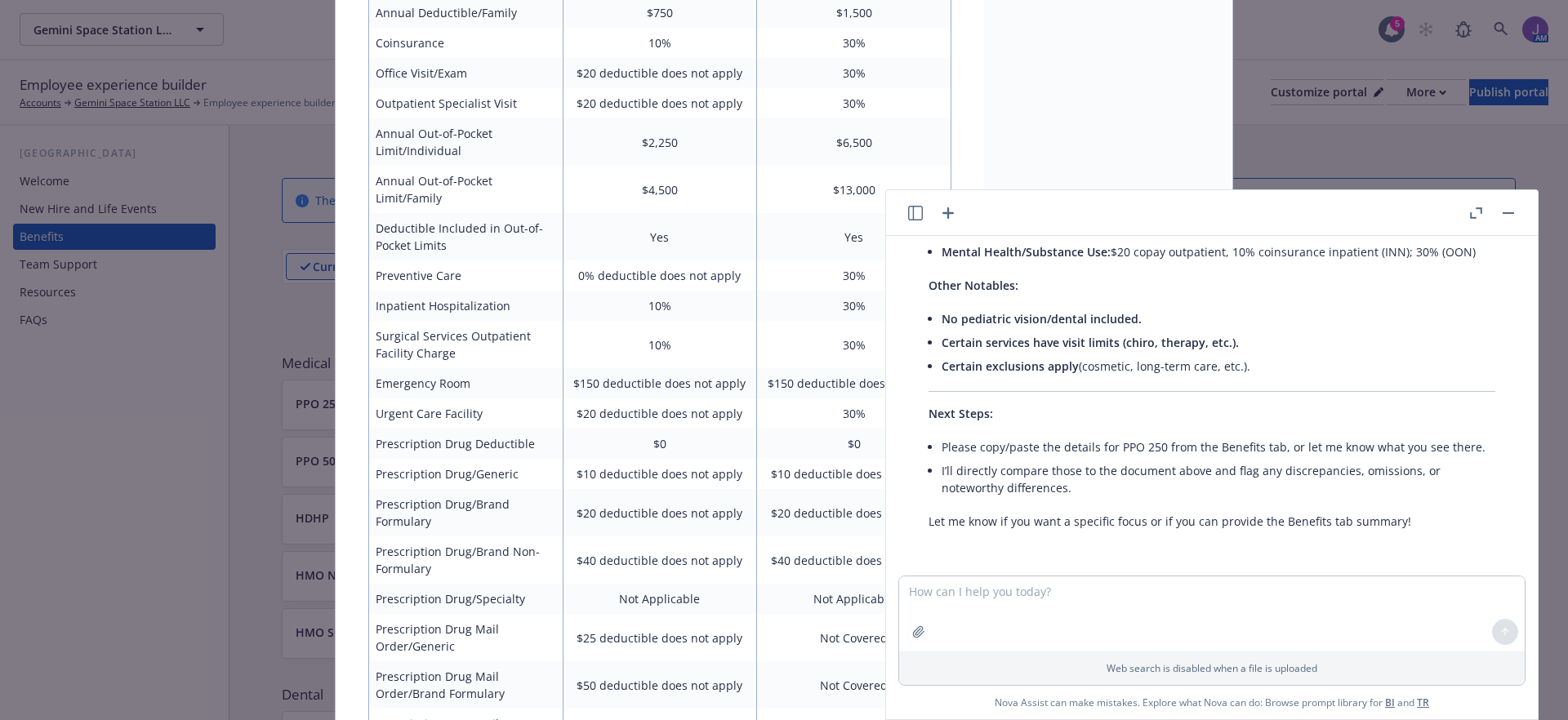
scroll to position [1296, 0]
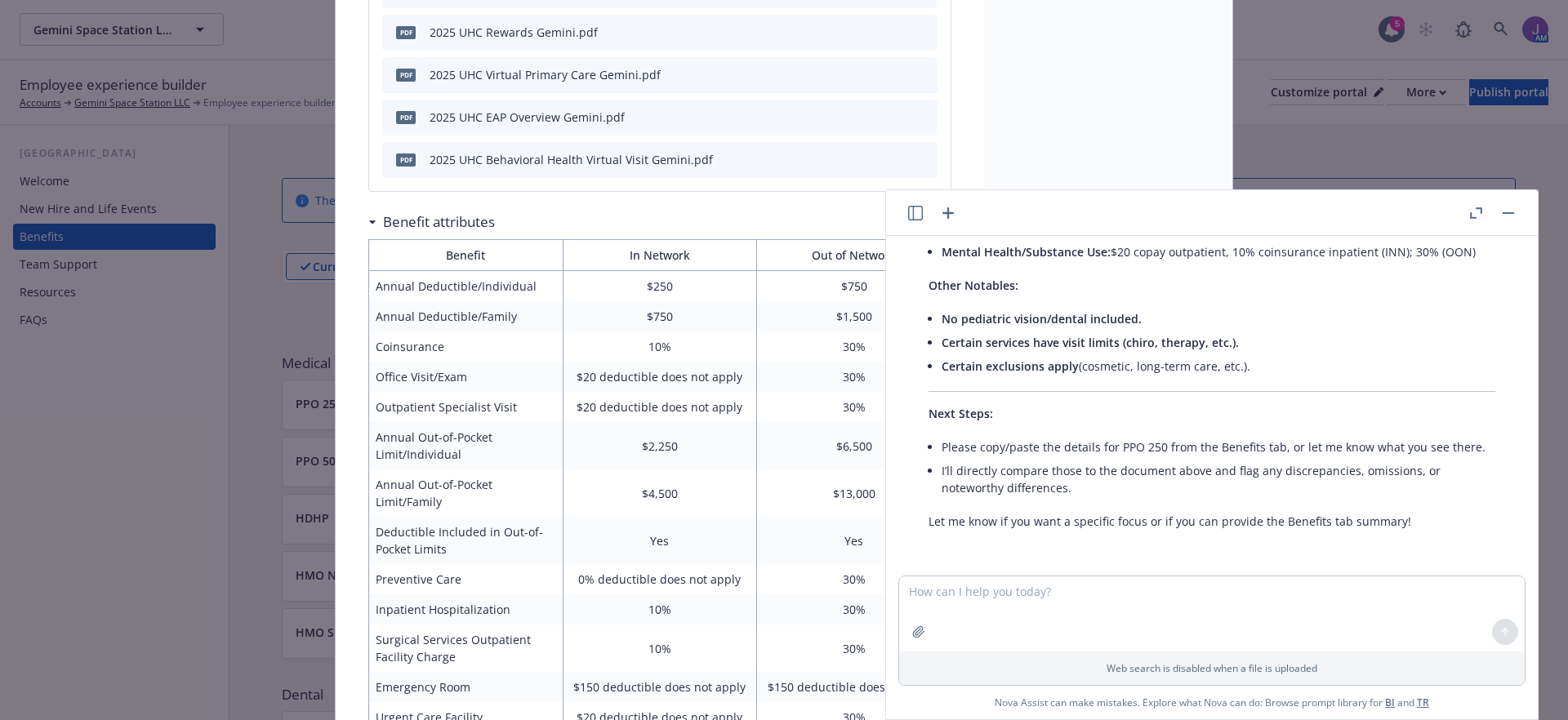
click at [1231, 127] on div "Medical - PPO 250 - Medical PPO PPO 250 Description The UnitedHealthcare PPO pl…" at bounding box center [784, 360] width 1568 height 720
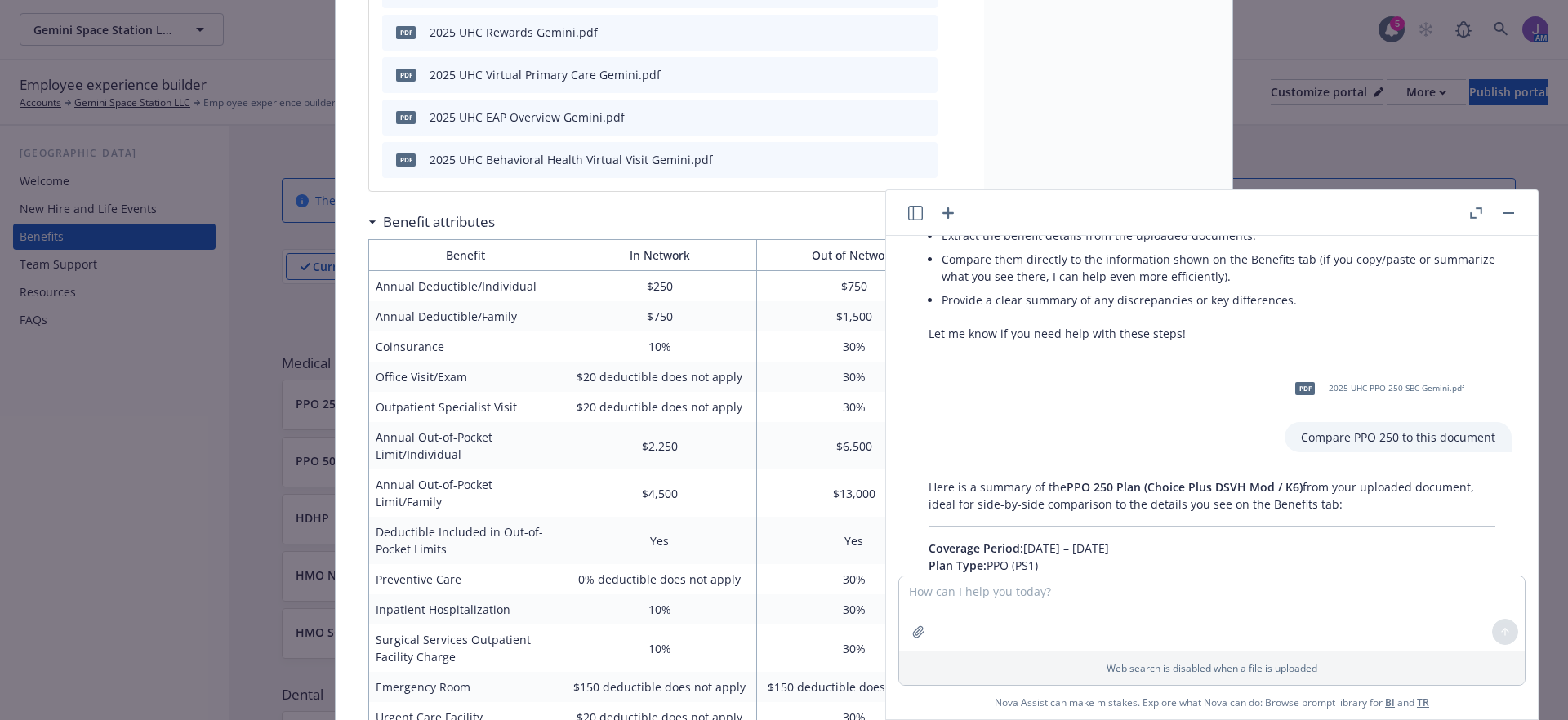
scroll to position [142, 0]
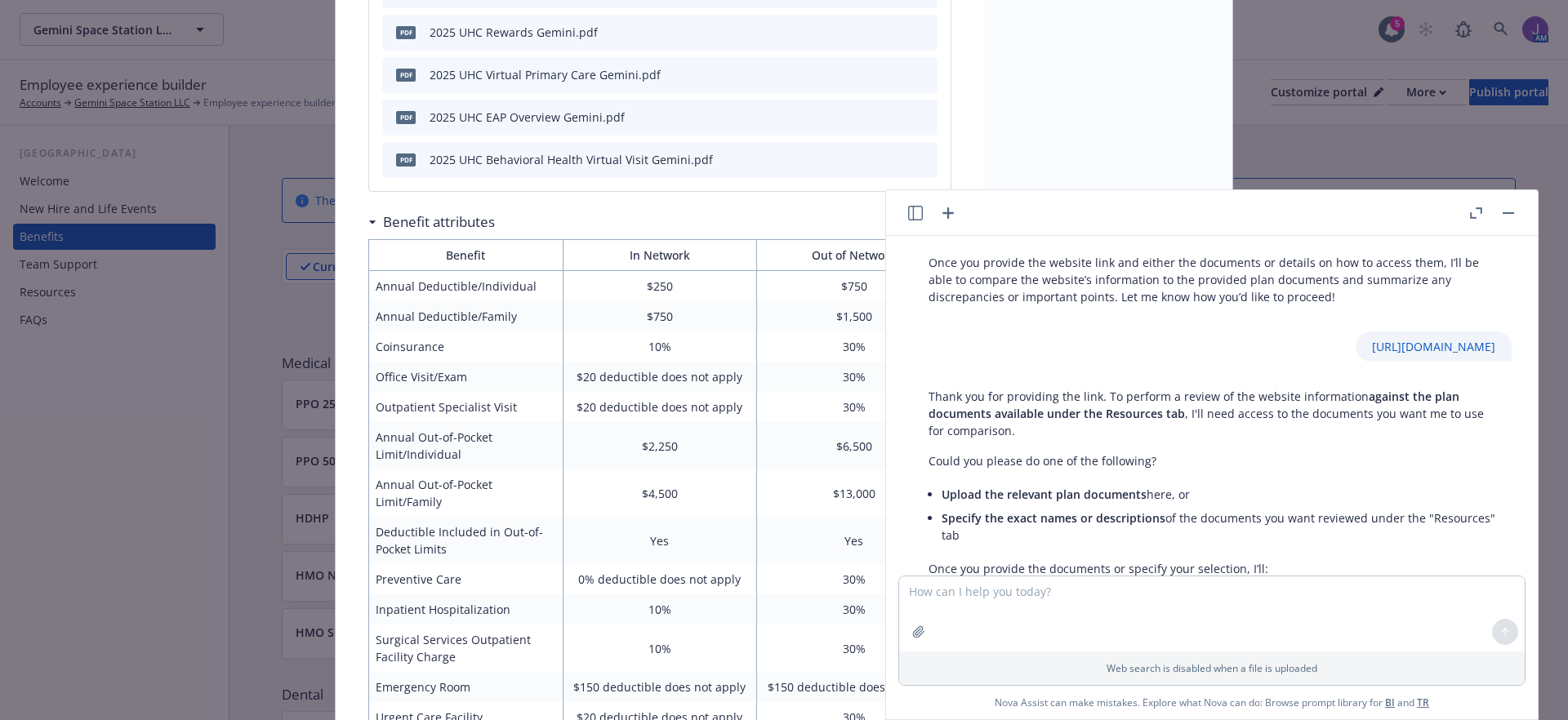
click at [1509, 211] on button "button" at bounding box center [1509, 213] width 20 height 20
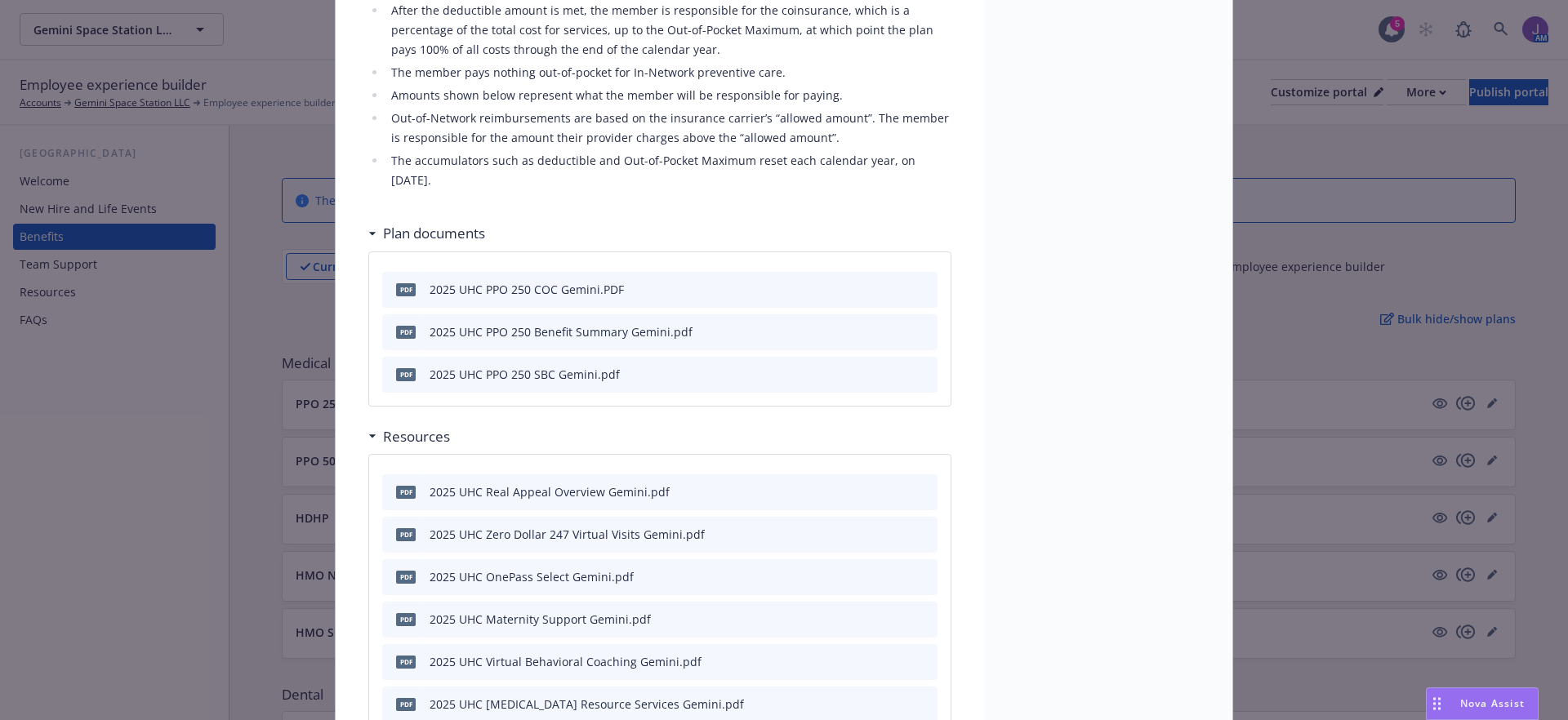
scroll to position [0, 0]
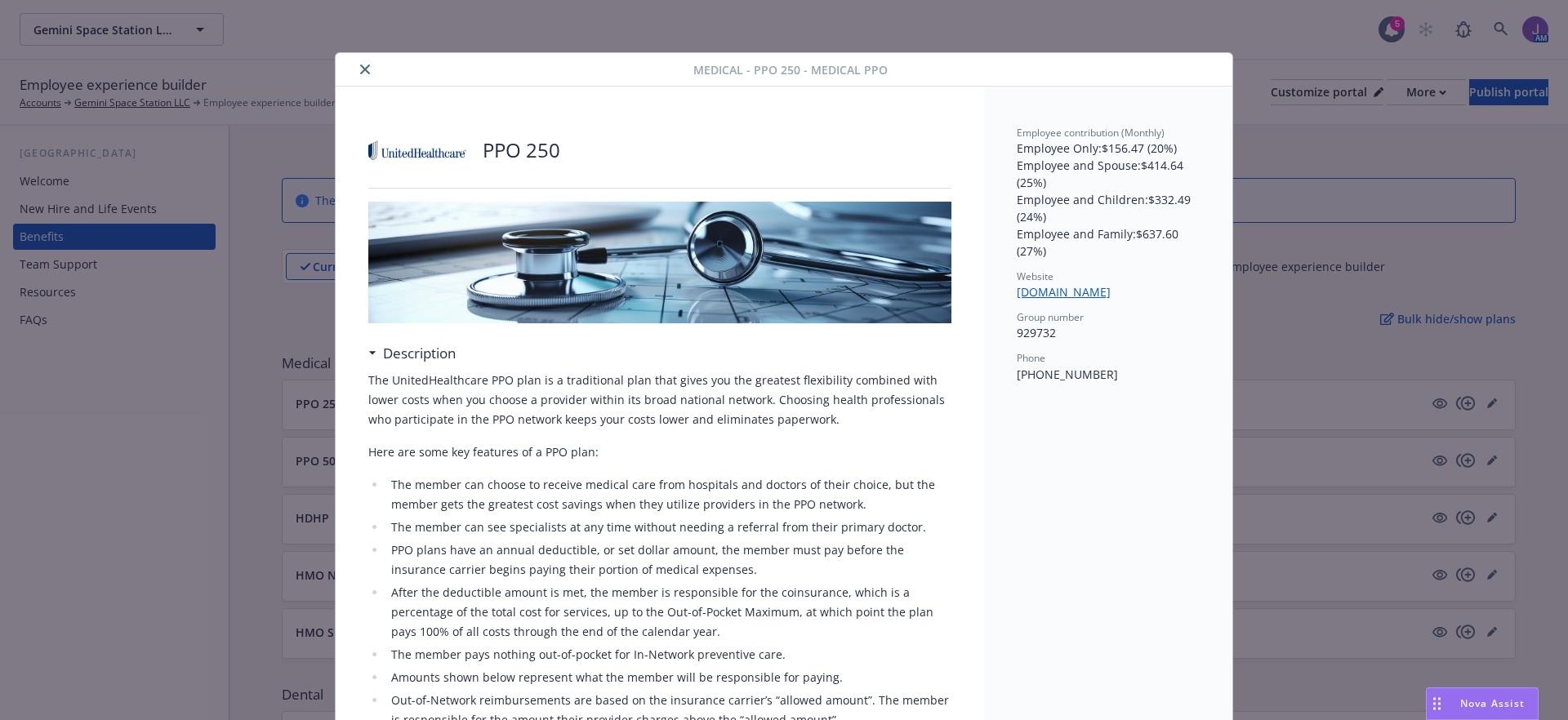
click at [1196, 71] on div "Medical - PPO 250 - Medical PPO" at bounding box center [784, 69] width 897 height 34
click at [360, 64] on icon "close" at bounding box center [365, 69] width 10 height 10
